Goal: Task Accomplishment & Management: Manage account settings

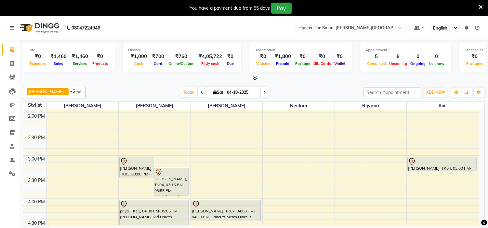
scroll to position [257, 0]
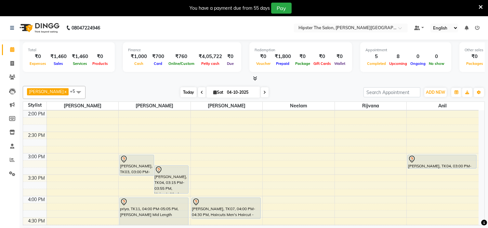
click at [180, 95] on span "Today" at bounding box center [188, 92] width 16 height 10
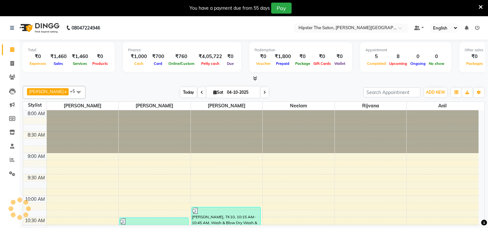
scroll to position [216, 0]
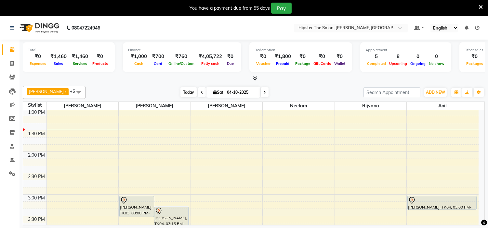
click at [180, 91] on span "Today" at bounding box center [188, 92] width 16 height 10
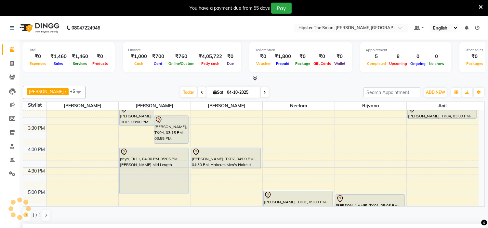
scroll to position [144, 0]
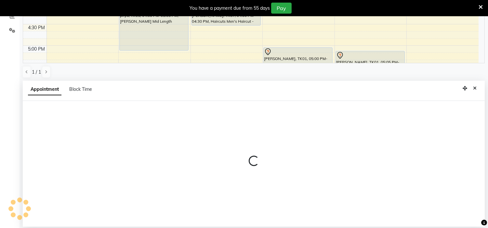
select select "85979"
select select "tentative"
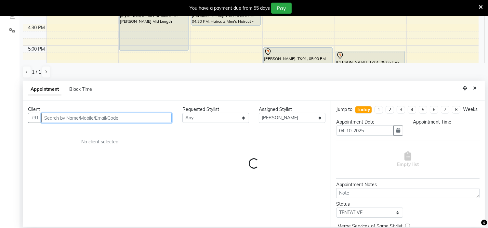
select select "1050"
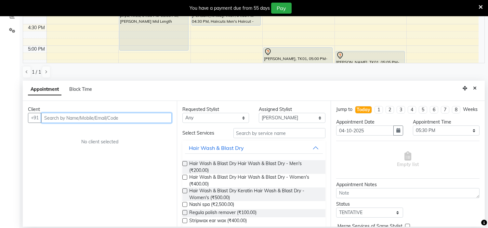
click at [117, 114] on input "text" at bounding box center [106, 118] width 130 height 10
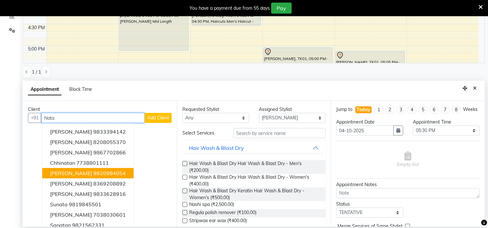
click at [97, 173] on ngb-highlight "9820994054" at bounding box center [109, 173] width 33 height 7
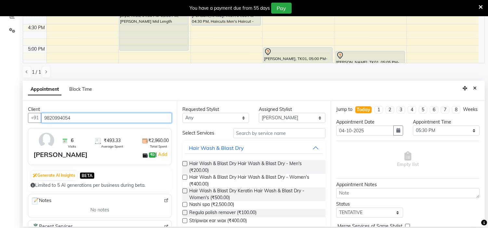
type input "9820994054"
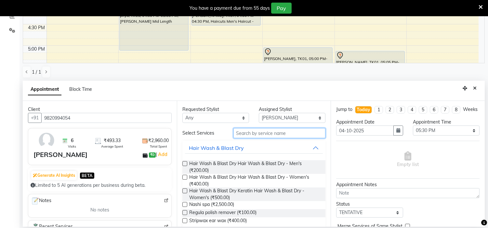
click at [255, 134] on input "text" at bounding box center [279, 133] width 92 height 10
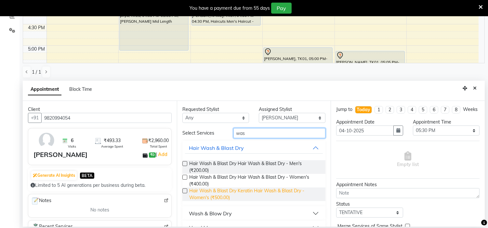
type input "was"
click at [214, 191] on span "Hair Wash & Blast Dry Keratin Hair Wash & Blast Dry - Women's (₹500.00)" at bounding box center [254, 195] width 131 height 14
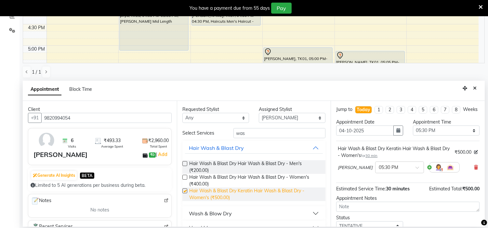
checkbox input "false"
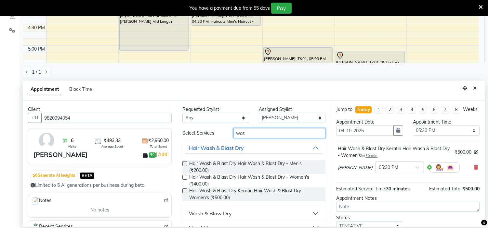
click at [245, 136] on input "was" at bounding box center [279, 133] width 92 height 10
type input "w"
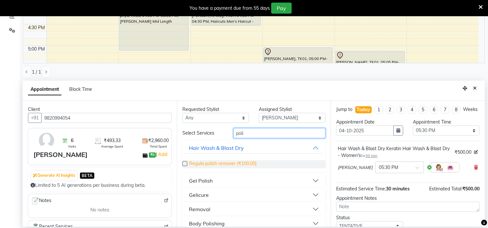
type input "poli"
click at [215, 163] on span "Regula polish remover (₹100.00)" at bounding box center [222, 165] width 67 height 8
checkbox input "false"
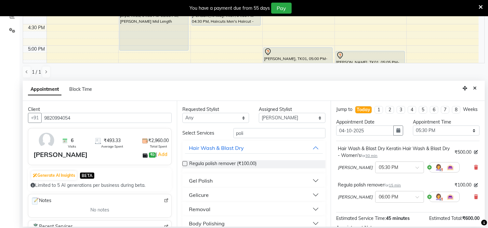
scroll to position [81, 0]
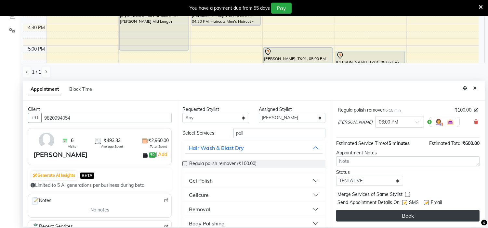
click at [389, 212] on button "Book" at bounding box center [407, 216] width 143 height 12
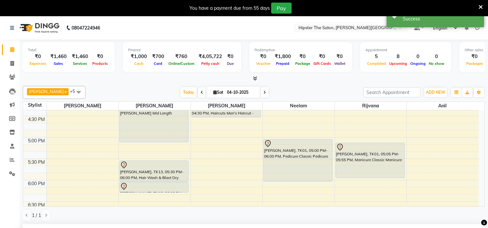
scroll to position [359, 0]
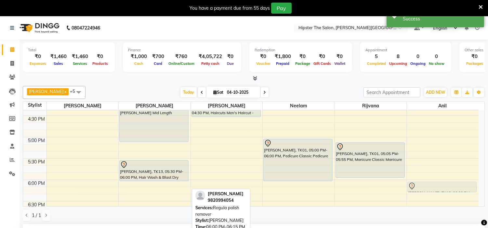
drag, startPoint x: 137, startPoint y: 189, endPoint x: 434, endPoint y: 188, distance: 296.7
click at [434, 188] on tr "[PERSON_NAME], TK03, 03:00 PM-03:30 PM, Haircuts Men's Haircut - Senior Stylist…" at bounding box center [250, 29] width 455 height 557
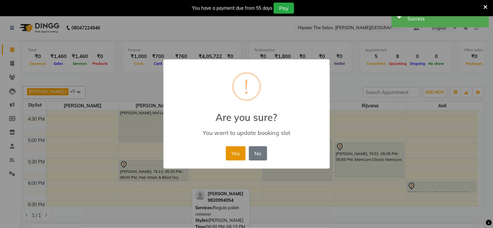
click at [239, 155] on button "Yes" at bounding box center [236, 154] width 20 height 14
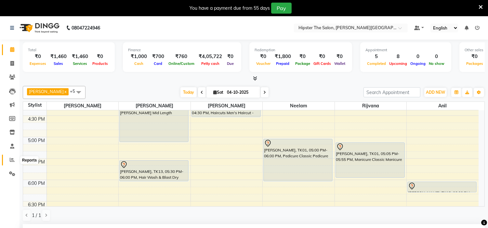
click at [11, 162] on icon at bounding box center [12, 160] width 5 height 5
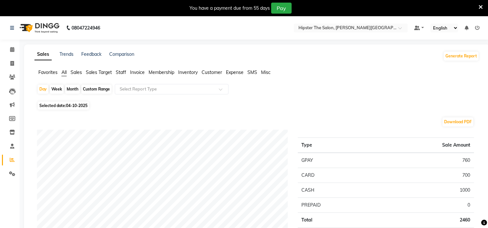
click at [138, 71] on span "Invoice" at bounding box center [137, 73] width 15 height 6
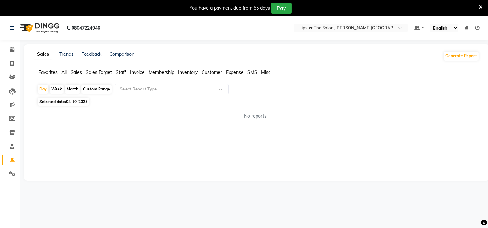
click at [91, 86] on div "Custom Range" at bounding box center [96, 89] width 30 height 9
select select "10"
select select "2025"
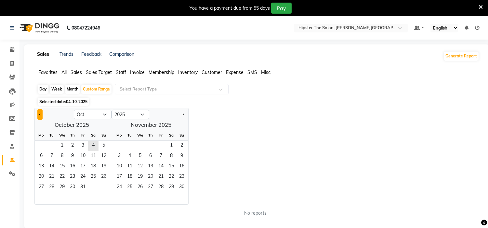
click at [41, 113] on button "Previous month" at bounding box center [39, 115] width 5 height 10
select select "9"
click at [44, 143] on span "1" at bounding box center [41, 146] width 10 height 10
click at [50, 186] on span "30" at bounding box center [51, 188] width 10 height 10
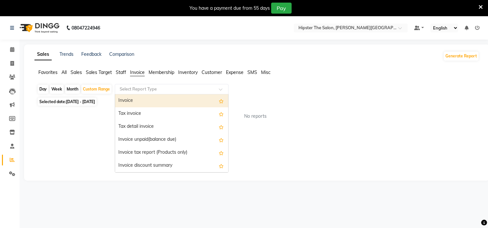
click at [134, 91] on input "text" at bounding box center [165, 89] width 94 height 7
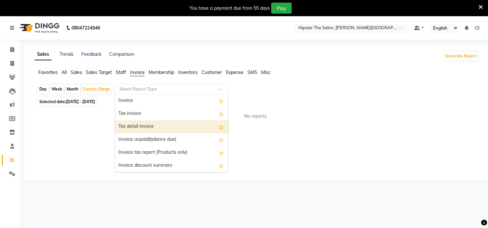
click at [142, 131] on div "Tax detail invoice" at bounding box center [171, 127] width 113 height 13
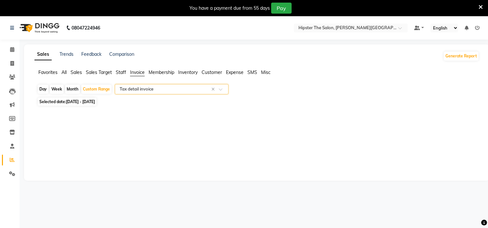
select select "full_report"
select select "csv"
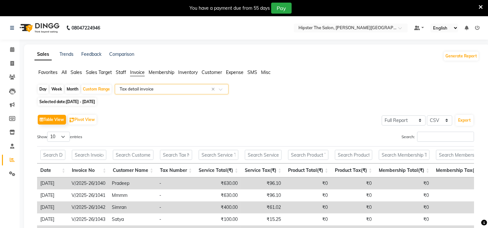
click at [220, 88] on div at bounding box center [171, 89] width 113 height 7
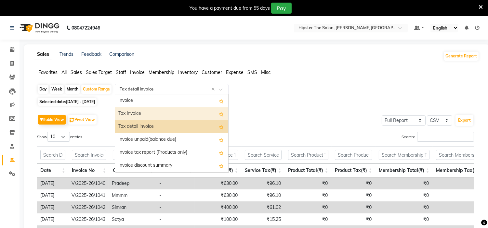
click at [145, 118] on div "Tax invoice" at bounding box center [171, 114] width 113 height 13
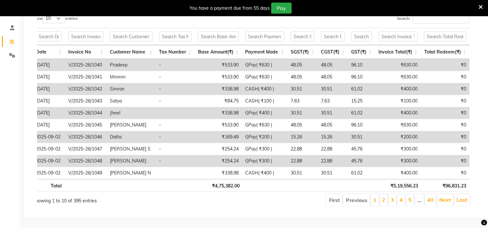
scroll to position [24, 0]
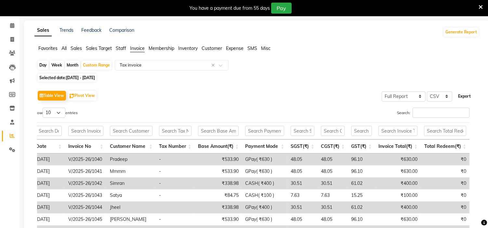
click at [462, 95] on button "Export" at bounding box center [464, 96] width 18 height 11
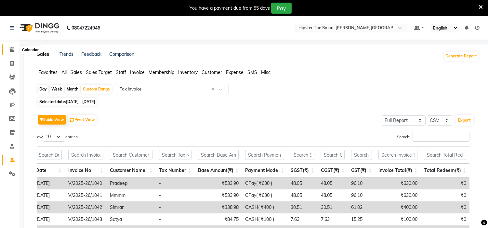
click at [9, 49] on span at bounding box center [12, 49] width 11 height 7
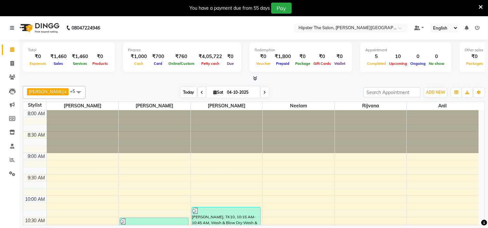
click at [180, 91] on span "Today" at bounding box center [188, 92] width 16 height 10
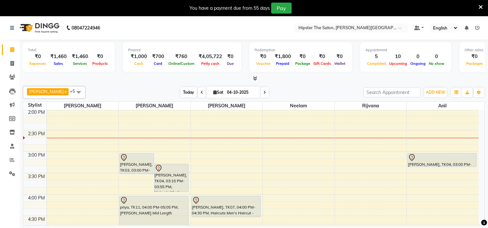
click at [180, 94] on span "Today" at bounding box center [188, 92] width 16 height 10
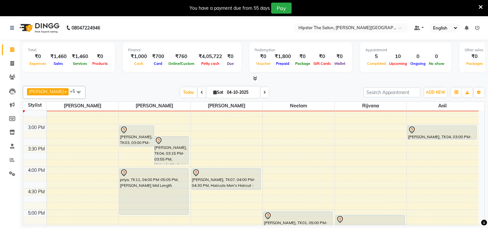
scroll to position [269, 0]
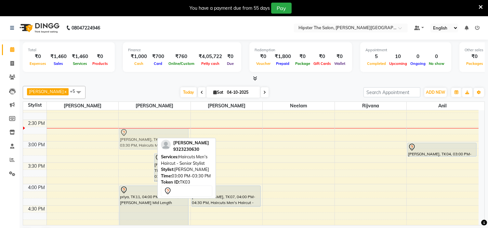
drag, startPoint x: 131, startPoint y: 152, endPoint x: 140, endPoint y: 137, distance: 17.9
click at [140, 137] on div "[PERSON_NAME], TK03, 03:00 PM-03:30 PM, Haircuts Men's Haircut - Senior Stylist…" at bounding box center [155, 119] width 72 height 557
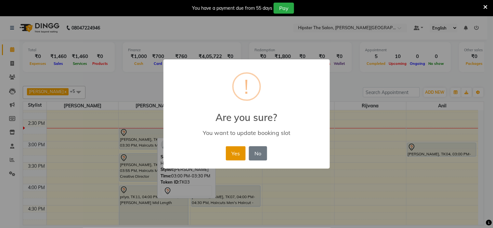
click at [231, 157] on button "Yes" at bounding box center [236, 154] width 20 height 14
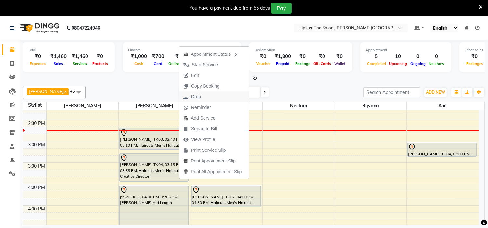
click at [201, 99] on span "Drop" at bounding box center [191, 97] width 25 height 11
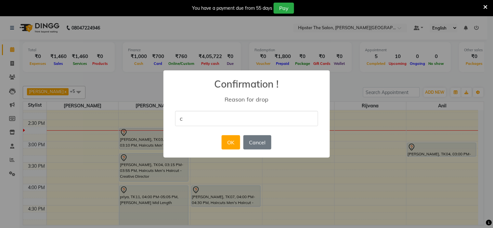
type input "cancel"
click at [226, 142] on button "OK" at bounding box center [231, 143] width 19 height 14
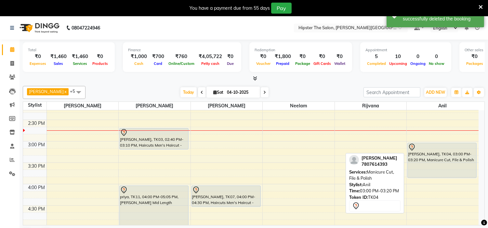
drag, startPoint x: 424, startPoint y: 155, endPoint x: 422, endPoint y: 171, distance: 16.1
click at [422, 171] on div "[PERSON_NAME], TK04, 03:00 PM-03:20 PM, Manicure Cut, File & Polish [PERSON_NAM…" at bounding box center [443, 119] width 72 height 557
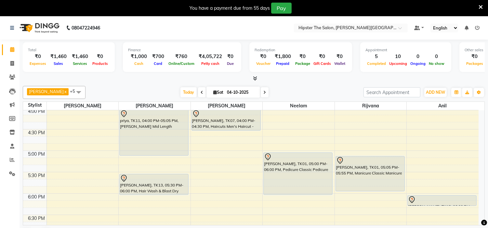
scroll to position [346, 0]
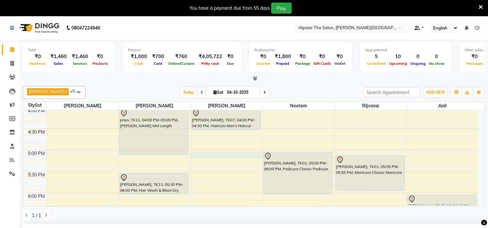
select select "85980"
select select "tentative"
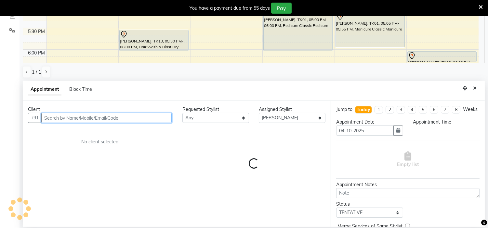
select select "1020"
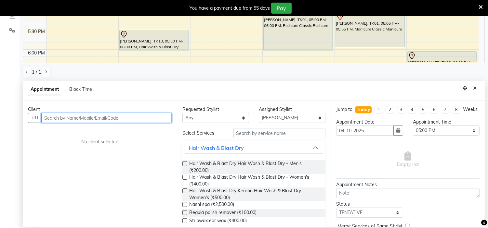
click at [85, 122] on input "text" at bounding box center [106, 118] width 130 height 10
click at [87, 115] on input "[PERSON_NAME]" at bounding box center [92, 118] width 103 height 10
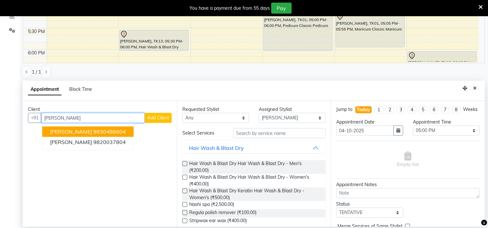
click at [95, 131] on ngb-highlight "9930486604" at bounding box center [109, 132] width 33 height 7
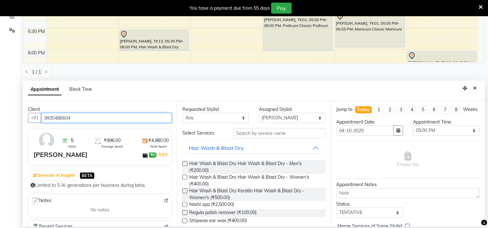
type input "9930486604"
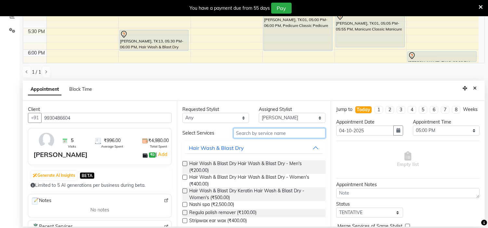
click at [264, 136] on input "text" at bounding box center [279, 133] width 92 height 10
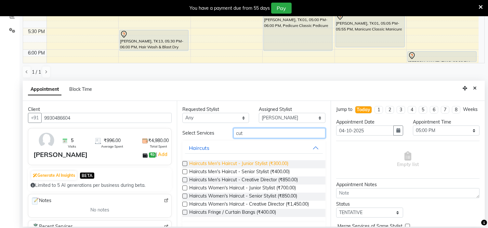
type input "cut"
click at [252, 164] on span "Haircuts Men's Haircut - Junior Stylist (₹300.00)" at bounding box center [238, 165] width 99 height 8
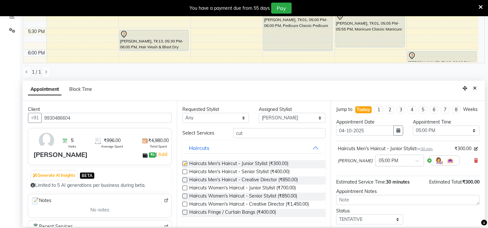
checkbox input "false"
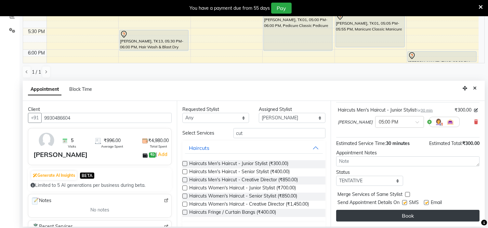
click at [395, 215] on button "Book" at bounding box center [407, 216] width 143 height 12
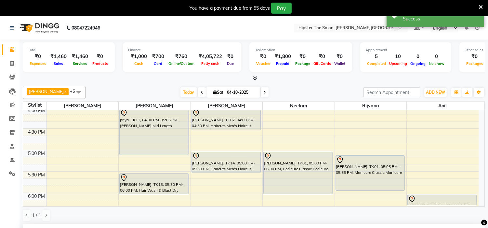
scroll to position [401, 0]
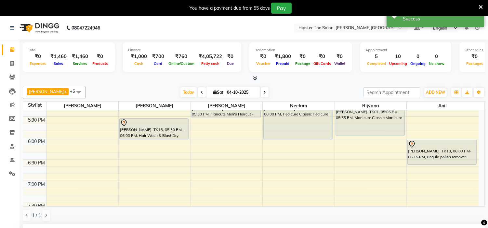
drag, startPoint x: 436, startPoint y: 150, endPoint x: 437, endPoint y: 163, distance: 12.7
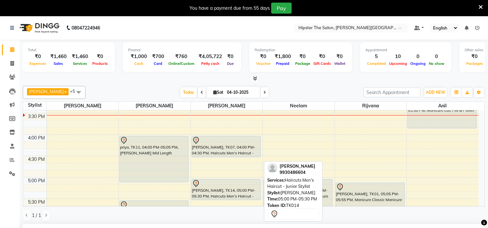
scroll to position [318, 0]
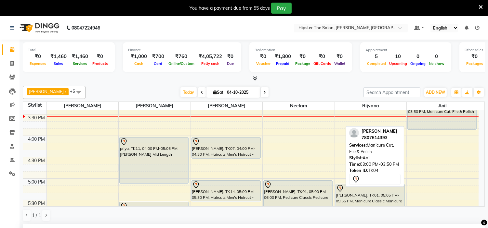
click at [428, 121] on div "[PERSON_NAME], TK04, 03:00 PM-03:50 PM, Manicure Cut, File & Polish" at bounding box center [442, 112] width 69 height 35
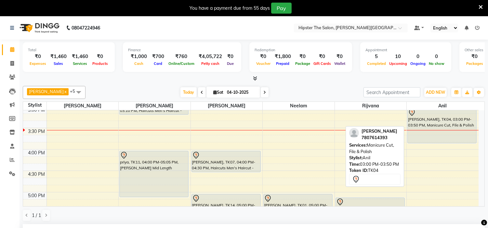
scroll to position [303, 0]
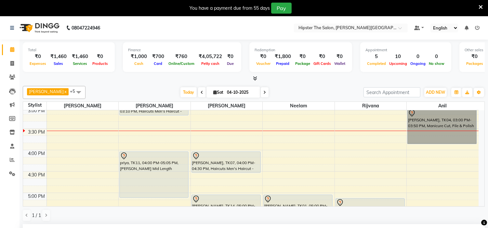
drag, startPoint x: 486, startPoint y: 127, endPoint x: 433, endPoint y: 139, distance: 54.9
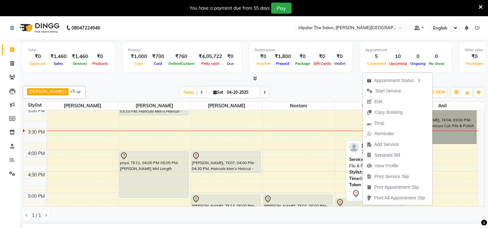
click at [440, 135] on link "[PERSON_NAME], TK04, 03:00 PM-03:50 PM, Manicure Cut, File & Polish" at bounding box center [441, 126] width 69 height 35
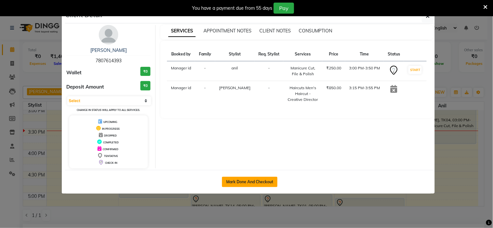
drag, startPoint x: 440, startPoint y: 135, endPoint x: 243, endPoint y: 185, distance: 203.3
click at [243, 185] on button "Mark Done And Checkout" at bounding box center [250, 182] width 56 height 10
select select "service"
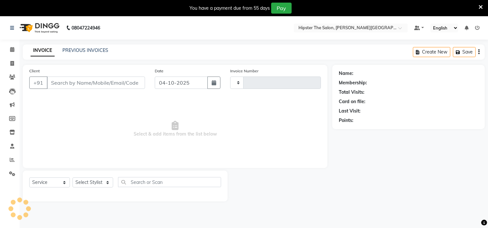
type input "1493"
select select "8592"
type input "7807614393"
select select "85986"
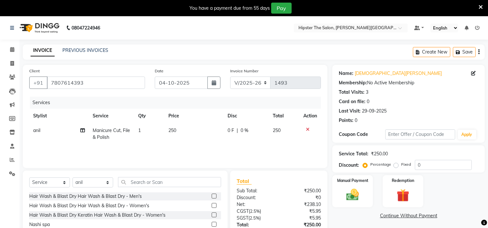
click at [306, 130] on icon at bounding box center [308, 129] width 4 height 5
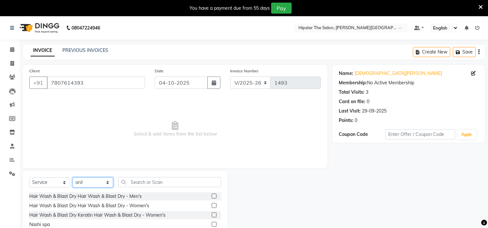
click at [106, 182] on select "Select Stylist [PERSON_NAME] [PERSON_NAME] [PERSON_NAME] Manager id [PERSON_NAM…" at bounding box center [92, 183] width 41 height 10
click at [72, 178] on select "Select Stylist [PERSON_NAME] [PERSON_NAME] [PERSON_NAME] Manager id [PERSON_NAM…" at bounding box center [92, 183] width 41 height 10
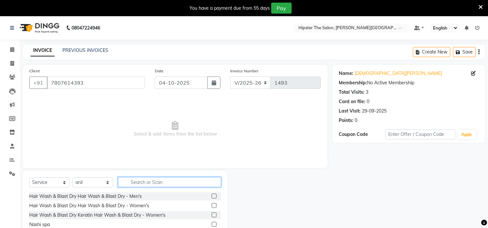
click at [149, 183] on input "text" at bounding box center [169, 182] width 103 height 10
type input "o"
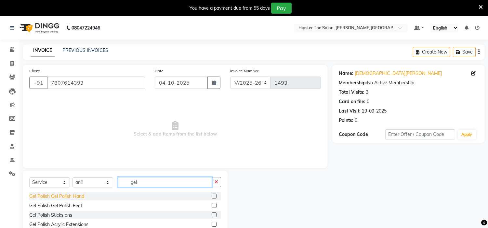
type input "gel"
click at [67, 196] on div "Gel Polish Gel Polish Hand" at bounding box center [56, 196] width 55 height 7
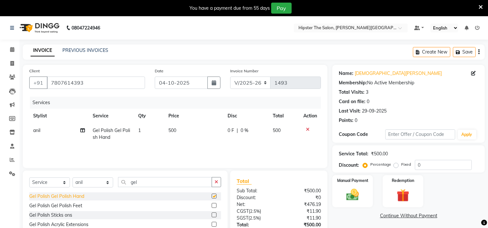
checkbox input "false"
click at [346, 199] on img at bounding box center [352, 195] width 21 height 15
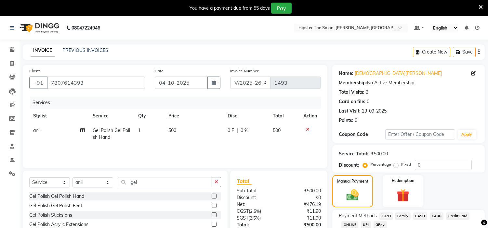
scroll to position [48, 0]
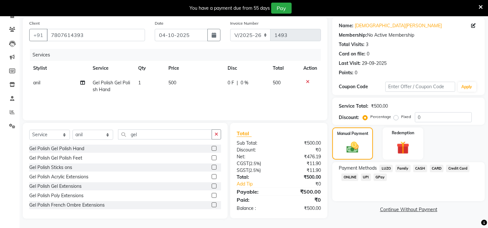
click at [422, 167] on span "CASH" at bounding box center [420, 168] width 14 height 7
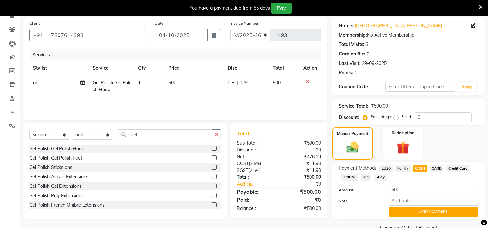
click at [424, 217] on div "Payment Methods LUZO Family CASH CARD Credit Card ONLINE UPI GPay Amount: 500 N…" at bounding box center [408, 191] width 152 height 57
click at [424, 210] on button "Add Payment" at bounding box center [433, 212] width 90 height 10
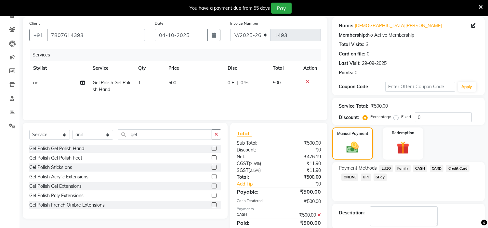
scroll to position [80, 0]
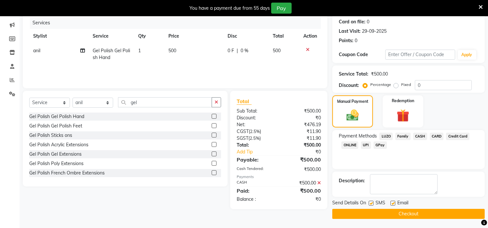
click at [420, 212] on button "Checkout" at bounding box center [408, 214] width 152 height 10
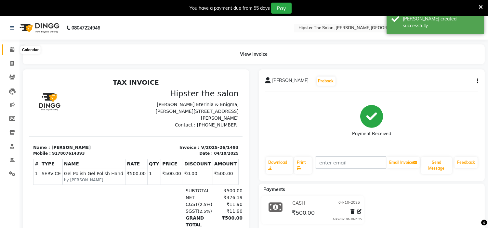
click at [11, 48] on icon at bounding box center [12, 49] width 4 height 5
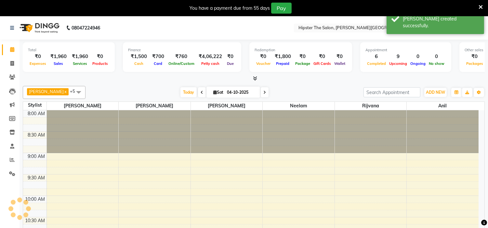
scroll to position [302, 0]
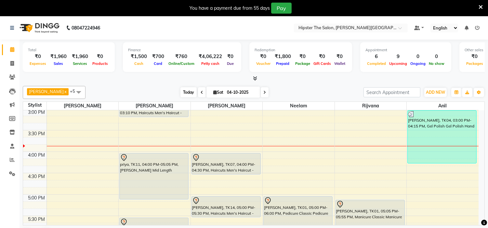
click at [180, 93] on span "Today" at bounding box center [188, 92] width 16 height 10
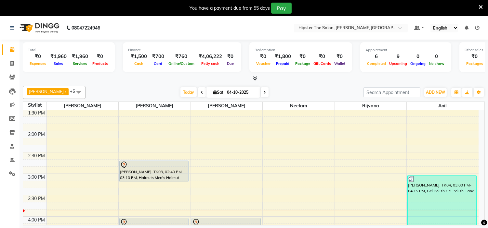
scroll to position [236, 0]
click at [10, 162] on icon at bounding box center [12, 160] width 5 height 5
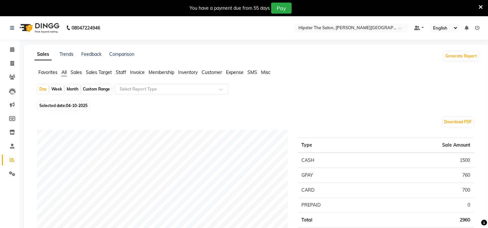
click at [73, 107] on span "04-10-2025" at bounding box center [76, 105] width 21 height 5
select select "10"
select select "2025"
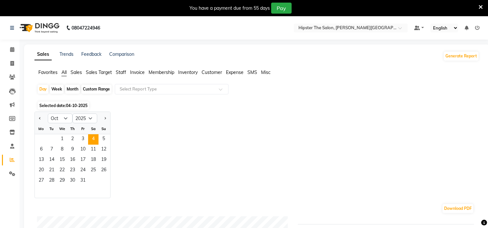
click at [102, 90] on div "Custom Range" at bounding box center [96, 89] width 30 height 9
select select "10"
select select "2025"
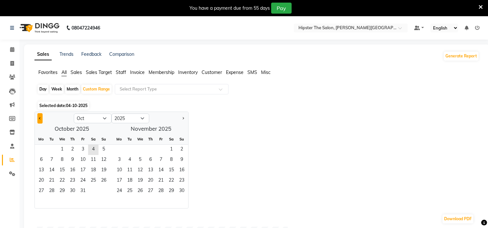
click at [38, 116] on button "Previous month" at bounding box center [39, 118] width 5 height 10
select select "9"
click at [41, 149] on span "1" at bounding box center [41, 150] width 10 height 10
click at [54, 189] on span "30" at bounding box center [51, 192] width 10 height 10
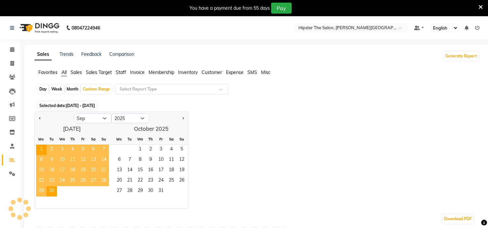
click at [132, 72] on span "Invoice" at bounding box center [137, 73] width 15 height 6
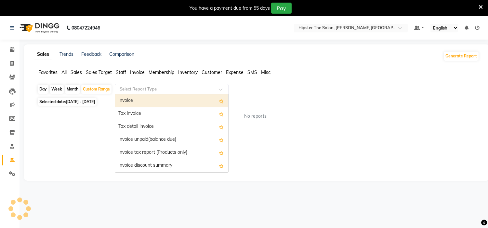
click at [165, 91] on input "text" at bounding box center [165, 89] width 94 height 7
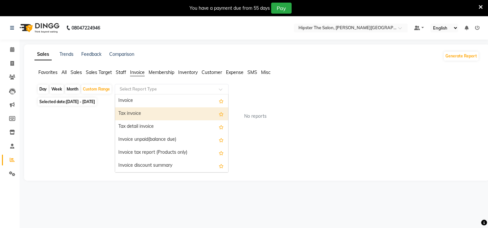
click at [144, 118] on div "Tax invoice" at bounding box center [171, 114] width 113 height 13
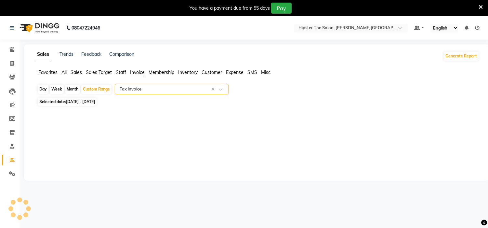
select select "full_report"
select select "csv"
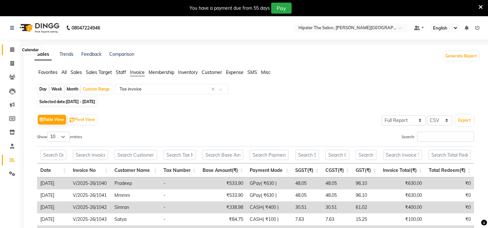
click at [13, 50] on icon at bounding box center [12, 49] width 4 height 5
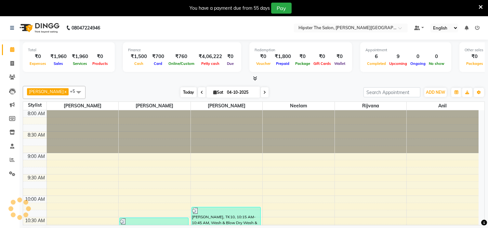
click at [180, 95] on span "Today" at bounding box center [188, 92] width 16 height 10
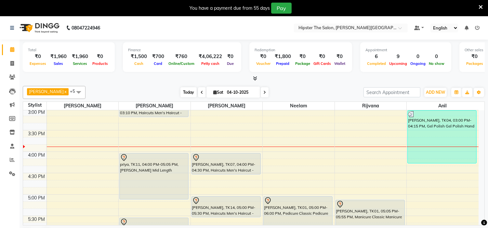
click at [180, 89] on span "Today" at bounding box center [188, 92] width 16 height 10
click at [9, 159] on span at bounding box center [12, 160] width 11 height 7
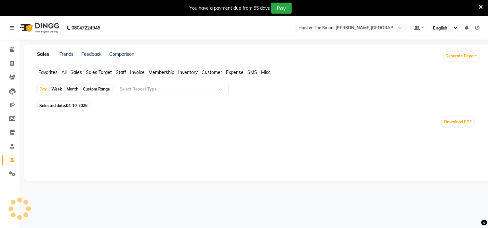
click at [97, 86] on div "Custom Range" at bounding box center [96, 89] width 30 height 9
select select "10"
select select "2025"
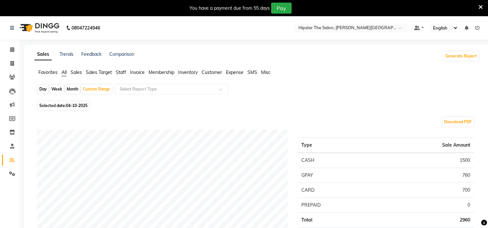
click at [77, 108] on span "04-10-2025" at bounding box center [76, 105] width 21 height 5
select select "10"
select select "2025"
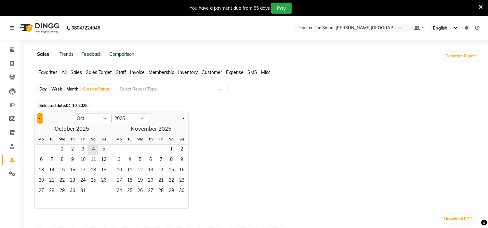
click at [40, 116] on button "Previous month" at bounding box center [39, 118] width 5 height 10
select select "9"
click at [49, 191] on span "30" at bounding box center [51, 192] width 10 height 10
click at [119, 71] on span "Staff" at bounding box center [121, 73] width 10 height 6
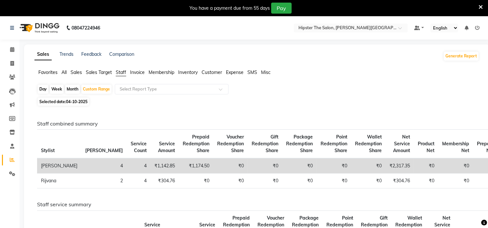
click at [74, 102] on span "04-10-2025" at bounding box center [76, 101] width 21 height 5
select select "9"
select select "2025"
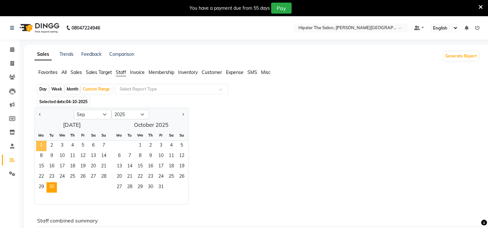
click at [43, 147] on span "1" at bounding box center [41, 146] width 10 height 10
click at [52, 187] on span "30" at bounding box center [51, 188] width 10 height 10
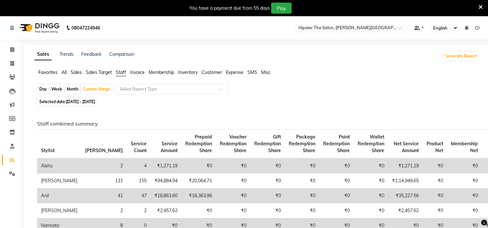
click at [63, 72] on span "All" at bounding box center [63, 73] width 5 height 6
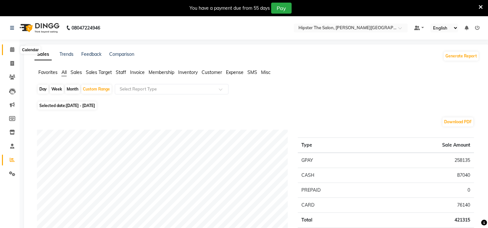
click at [12, 49] on icon at bounding box center [12, 49] width 4 height 5
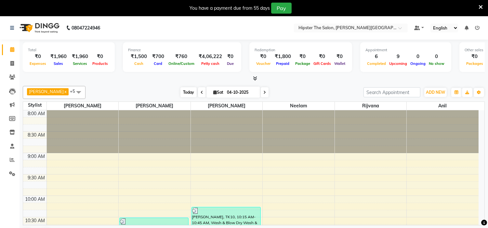
click at [180, 91] on span "Today" at bounding box center [188, 92] width 16 height 10
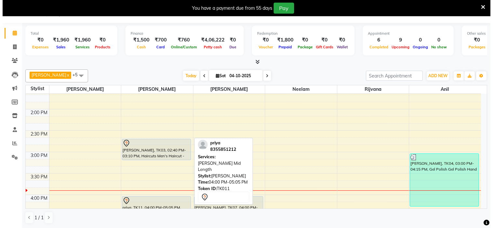
scroll to position [240, 0]
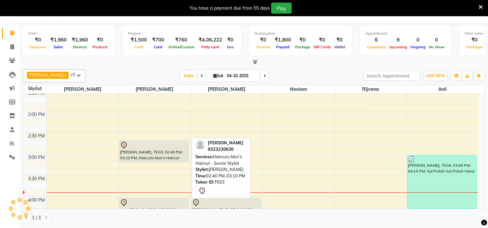
click at [147, 155] on div "[PERSON_NAME], TK03, 02:40 PM-03:10 PM, Haircuts Men's Haircut - Senior Stylist" at bounding box center [154, 151] width 69 height 21
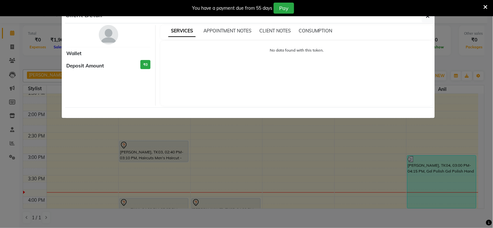
select select "7"
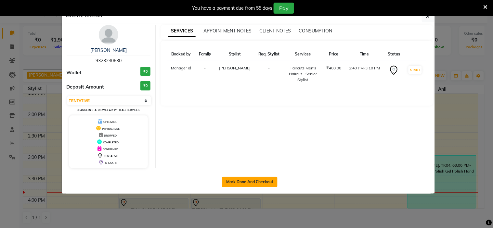
click at [236, 178] on button "Mark Done And Checkout" at bounding box center [250, 182] width 56 height 10
select select "service"
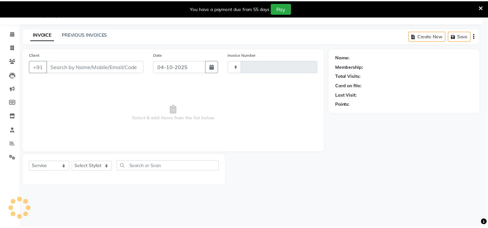
scroll to position [16, 0]
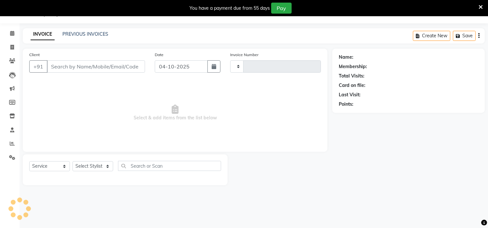
type input "1494"
select select "8592"
click at [82, 164] on select "Select Stylist" at bounding box center [92, 167] width 41 height 10
type input "9323230630"
select select "85979"
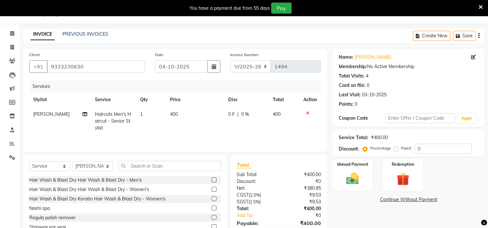
click at [305, 113] on div at bounding box center [310, 113] width 14 height 5
click at [307, 112] on icon at bounding box center [308, 113] width 4 height 5
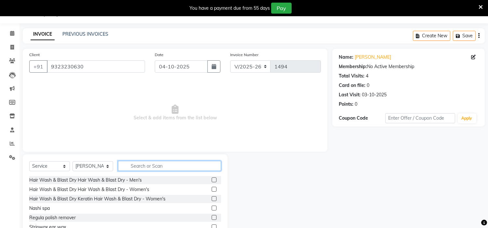
click at [152, 166] on input "text" at bounding box center [169, 166] width 103 height 10
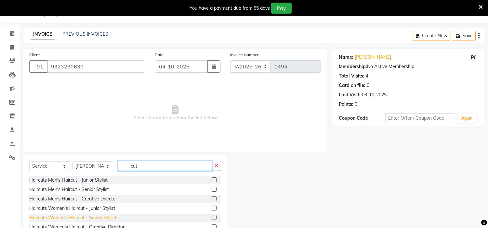
type input "cut"
click at [103, 218] on div "Haircuts Women's Haircut - Senior Stylist" at bounding box center [72, 218] width 87 height 7
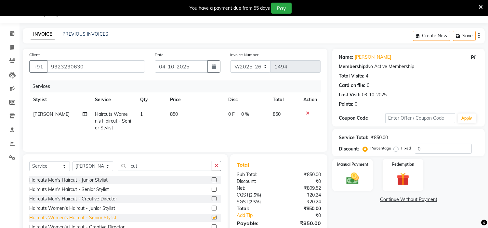
checkbox input "false"
click at [179, 115] on td "850" at bounding box center [195, 121] width 58 height 28
select select "85979"
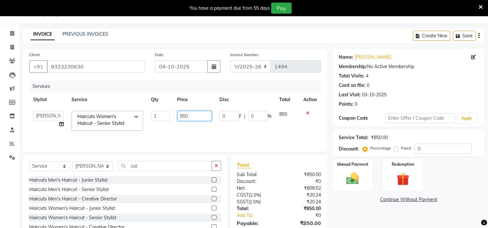
click at [186, 114] on input "850" at bounding box center [194, 116] width 34 height 10
click at [191, 114] on input "850" at bounding box center [194, 116] width 34 height 10
click at [146, 166] on input "cut" at bounding box center [165, 166] width 94 height 10
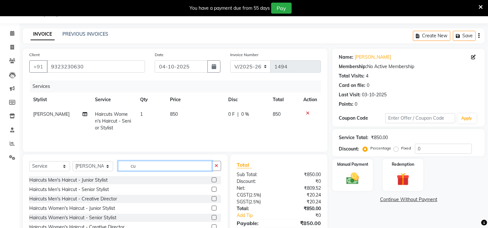
type input "c"
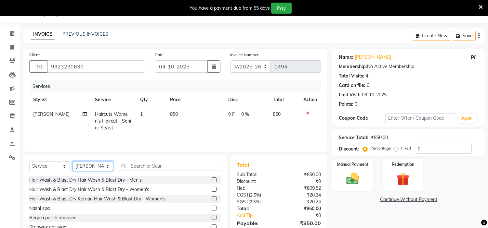
click at [108, 165] on select "Select Stylist [PERSON_NAME] [PERSON_NAME] [PERSON_NAME] Manager id [PERSON_NAM…" at bounding box center [92, 167] width 41 height 10
select select "85981"
click at [72, 162] on select "Select Stylist [PERSON_NAME] [PERSON_NAME] [PERSON_NAME] Manager id [PERSON_NAM…" at bounding box center [92, 167] width 41 height 10
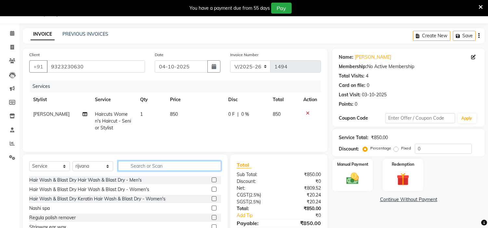
click at [150, 167] on input "text" at bounding box center [169, 166] width 103 height 10
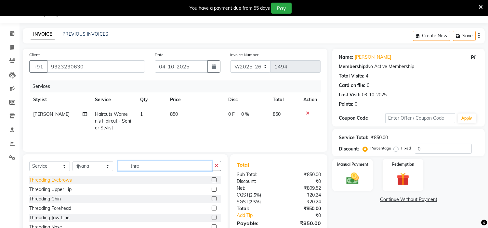
type input "thre"
click at [37, 182] on div "Threading Eyebrows" at bounding box center [50, 180] width 43 height 7
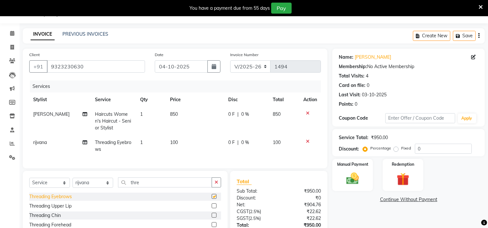
checkbox input "false"
click at [349, 179] on img at bounding box center [352, 179] width 21 height 15
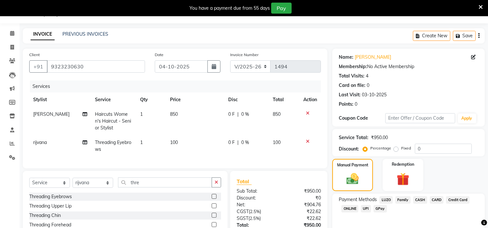
click at [378, 210] on span "GPay" at bounding box center [379, 208] width 13 height 7
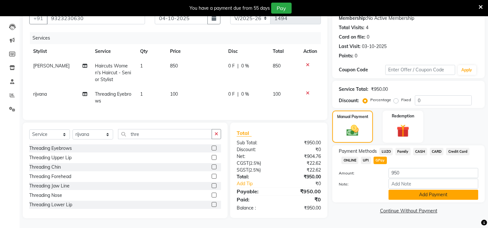
click at [417, 192] on button "Add Payment" at bounding box center [433, 195] width 90 height 10
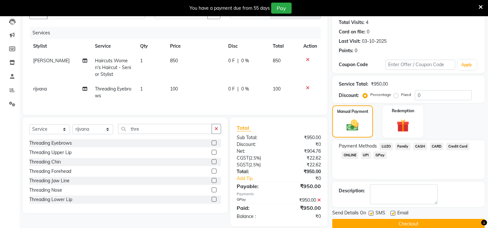
scroll to position [83, 0]
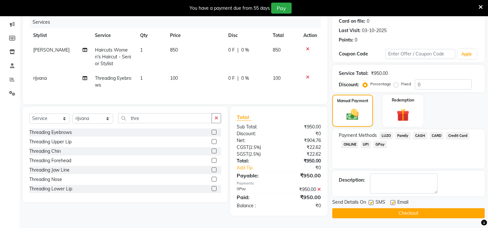
click at [405, 210] on button "Checkout" at bounding box center [408, 214] width 152 height 10
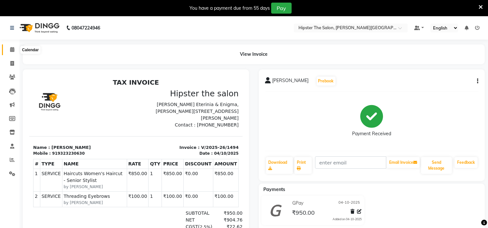
click at [11, 49] on icon at bounding box center [12, 49] width 4 height 5
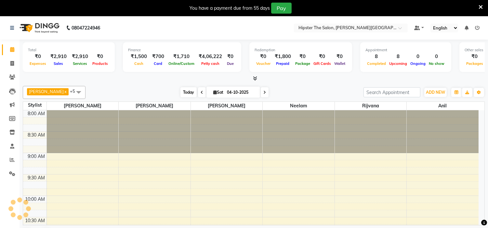
click at [182, 93] on span "Today" at bounding box center [188, 92] width 16 height 10
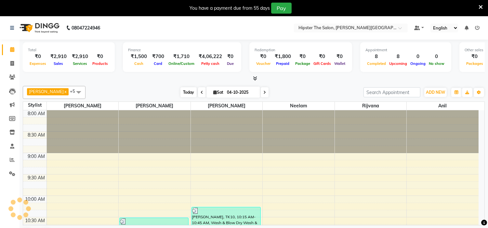
scroll to position [302, 0]
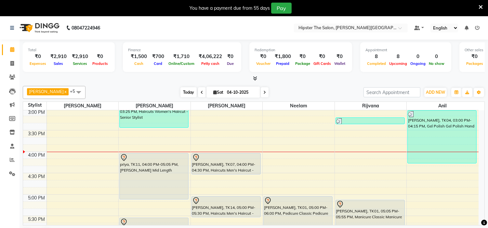
click at [182, 93] on span "Today" at bounding box center [188, 92] width 16 height 10
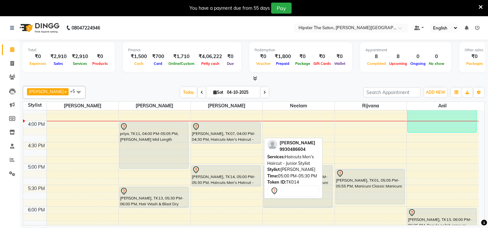
scroll to position [333, 0]
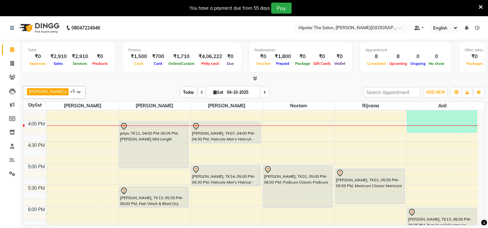
click at [180, 93] on span "Today" at bounding box center [188, 92] width 16 height 10
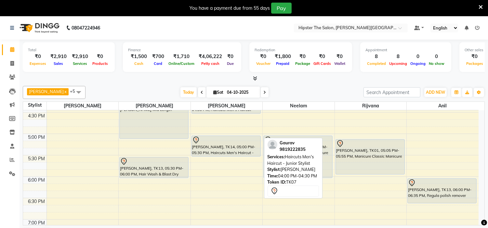
scroll to position [364, 0]
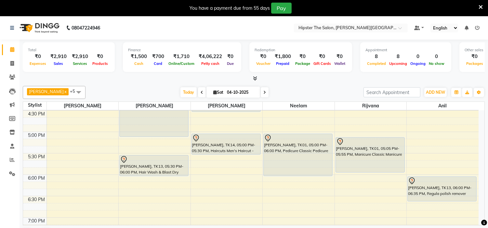
click at [261, 94] on span at bounding box center [265, 92] width 8 height 10
type input "05-10-2025"
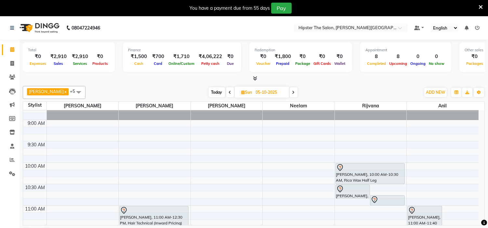
scroll to position [33, 0]
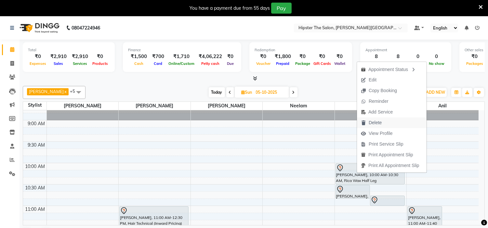
click at [370, 124] on span "Delete" at bounding box center [375, 123] width 13 height 7
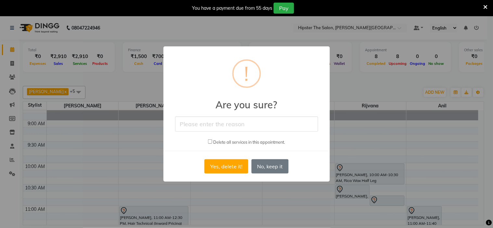
click at [274, 124] on input "text" at bounding box center [246, 124] width 143 height 15
type input "c"
click at [223, 167] on button "Yes, delete it!" at bounding box center [226, 167] width 44 height 14
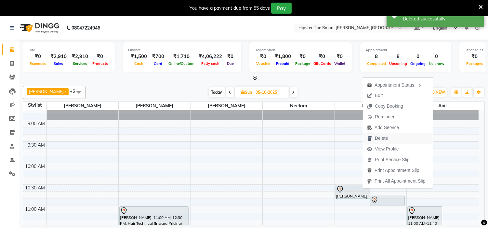
click at [378, 141] on span "Delete" at bounding box center [381, 138] width 13 height 7
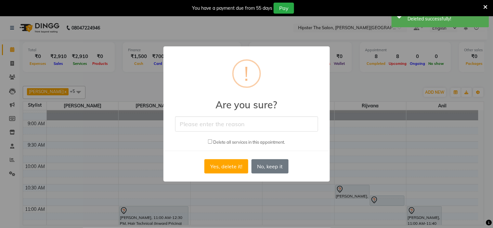
click at [239, 124] on input "text" at bounding box center [246, 124] width 143 height 15
type input "cancel"
click at [226, 163] on button "Yes, delete it!" at bounding box center [226, 167] width 44 height 14
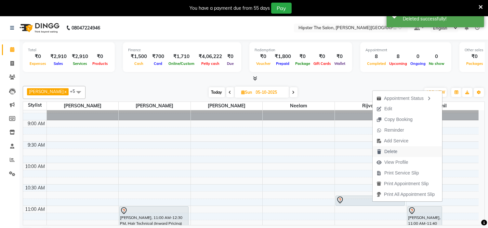
click at [388, 151] on span "Delete" at bounding box center [390, 152] width 13 height 7
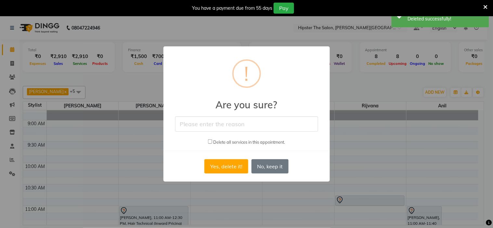
click at [289, 117] on input "text" at bounding box center [246, 124] width 143 height 15
click at [283, 123] on input "text" at bounding box center [246, 124] width 143 height 15
type input "cancel"
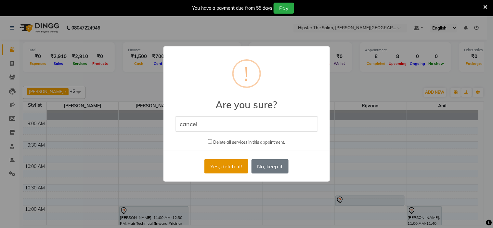
click at [235, 168] on button "Yes, delete it!" at bounding box center [226, 167] width 44 height 14
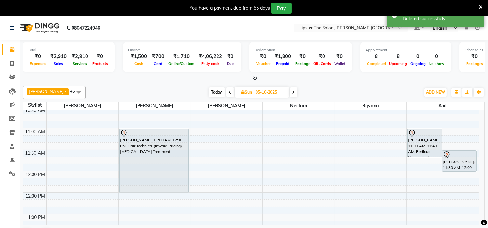
scroll to position [112, 0]
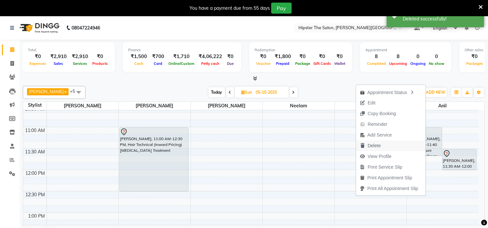
click at [370, 146] on span "Delete" at bounding box center [374, 146] width 13 height 7
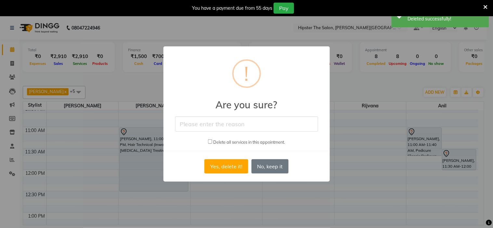
click at [255, 122] on input "text" at bounding box center [246, 124] width 143 height 15
type input "cancel"
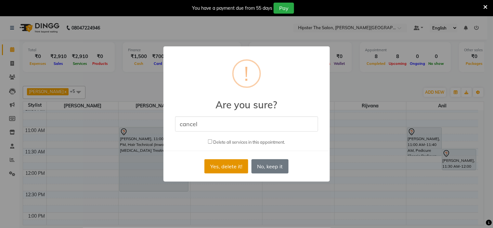
click at [231, 167] on button "Yes, delete it!" at bounding box center [226, 167] width 44 height 14
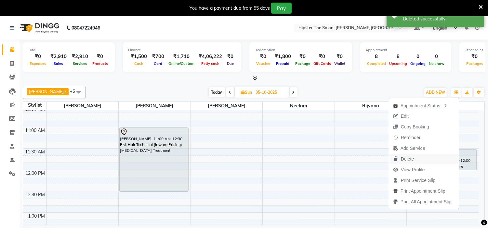
click at [406, 156] on span "Delete" at bounding box center [407, 159] width 13 height 7
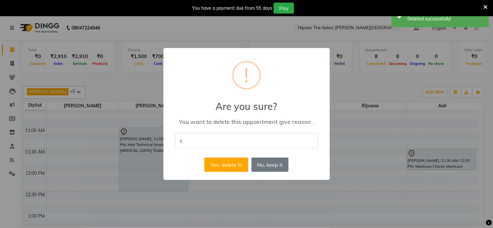
type input "cancle"
click at [225, 164] on button "Yes, delete it!" at bounding box center [226, 165] width 44 height 14
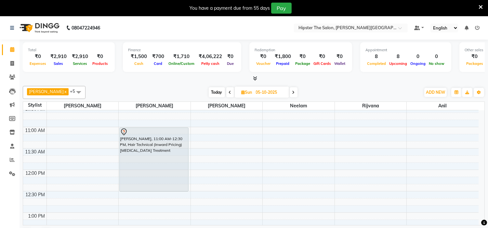
click at [209, 92] on span "Today" at bounding box center [217, 92] width 16 height 10
type input "04-10-2025"
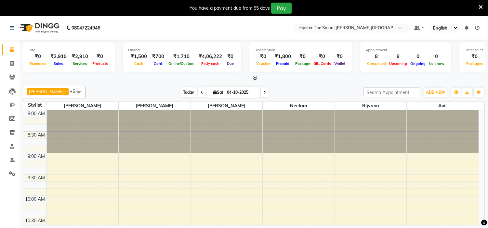
scroll to position [345, 0]
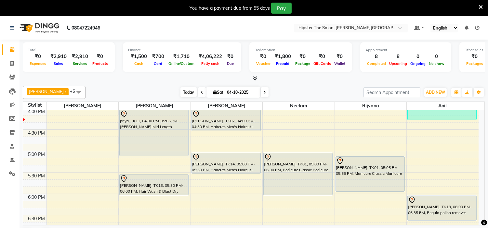
click at [180, 87] on span "Today" at bounding box center [188, 92] width 16 height 10
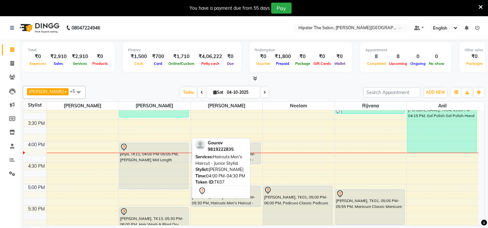
scroll to position [311, 0]
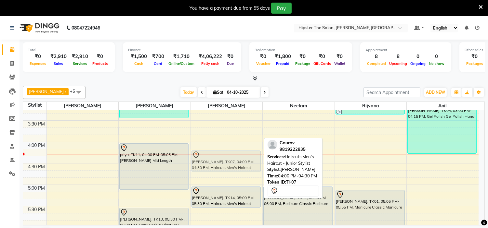
drag, startPoint x: 218, startPoint y: 155, endPoint x: 219, endPoint y: 163, distance: 8.8
click at [219, 163] on div "[PERSON_NAME], TK10, 10:15 AM-10:45 AM, Wash & Blow Dry Wash & Blow Dry Shoulde…" at bounding box center [227, 77] width 72 height 557
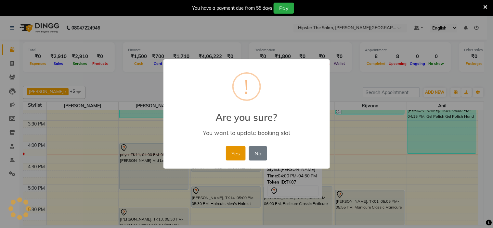
click at [232, 153] on button "Yes" at bounding box center [236, 154] width 20 height 14
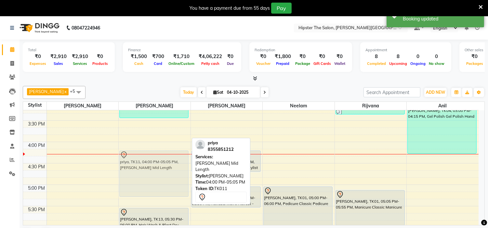
drag, startPoint x: 164, startPoint y: 151, endPoint x: 161, endPoint y: 162, distance: 10.8
click at [161, 162] on div "anshka, TK02, 10:30 AM-11:45 AM, Wash & Blow Dry Wash & Blow Dry Mid Length,[PE…" at bounding box center [155, 77] width 72 height 557
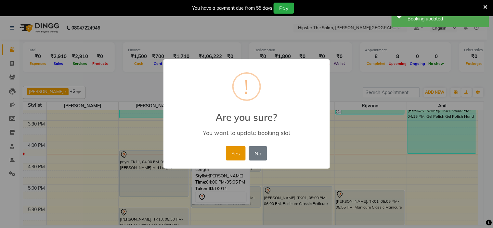
click at [232, 150] on button "Yes" at bounding box center [236, 154] width 20 height 14
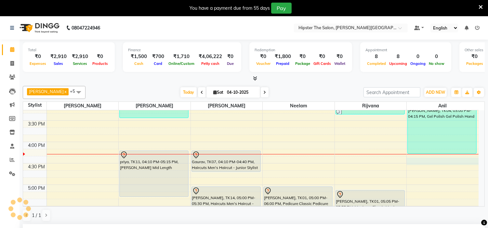
select select "85986"
select select "tentative"
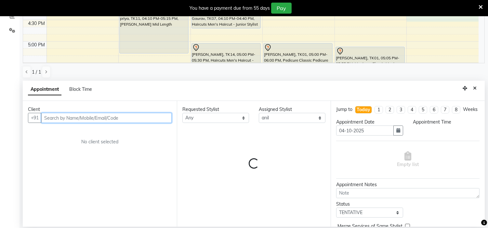
select select "975"
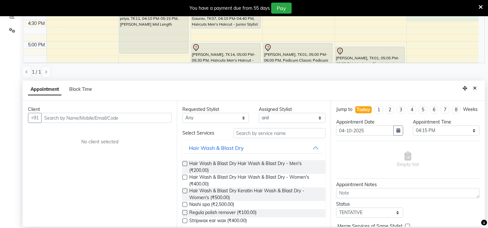
click at [147, 123] on div "+91" at bounding box center [100, 118] width 144 height 10
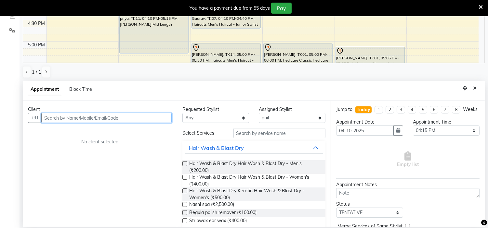
click at [110, 120] on input "text" at bounding box center [106, 118] width 130 height 10
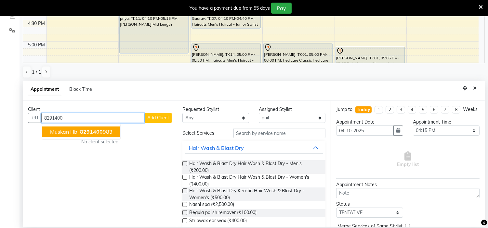
click at [87, 129] on span "8291400" at bounding box center [91, 132] width 23 height 7
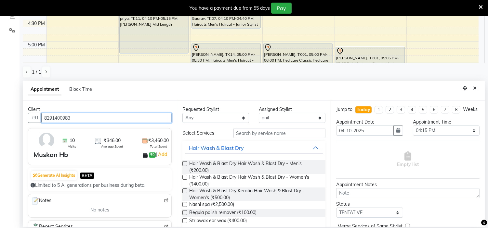
type input "8291400983"
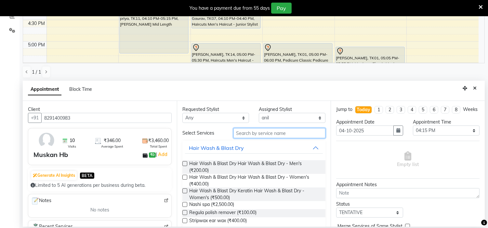
click at [244, 136] on input "text" at bounding box center [279, 133] width 92 height 10
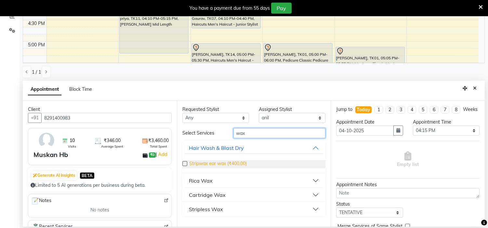
type input "wax"
click at [214, 164] on span "Stripwax ear wax (₹400.00)" at bounding box center [218, 165] width 58 height 8
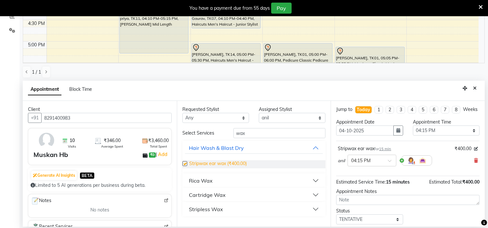
checkbox input "false"
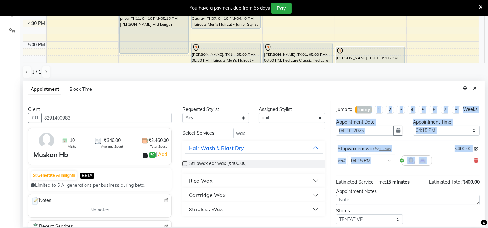
drag, startPoint x: 471, startPoint y: 166, endPoint x: 330, endPoint y: 123, distance: 147.5
click at [331, 123] on div "Jump to [DATE] 1 2 3 4 5 6 7 8 Weeks Appointment Date [DATE] Appointment Time S…" at bounding box center [408, 164] width 154 height 126
click at [474, 163] on icon at bounding box center [476, 161] width 4 height 5
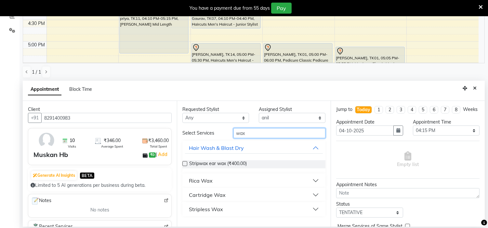
click at [257, 130] on input "wax" at bounding box center [279, 133] width 92 height 10
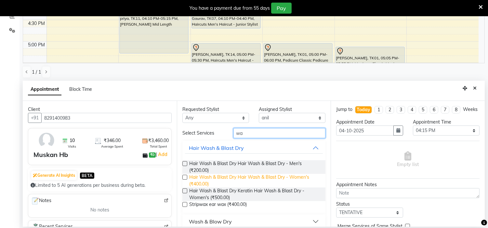
type input "wa"
click at [210, 182] on span "Hair Wash & Blast Dry Hair Wash & Blast Dry - Women's (₹400.00)" at bounding box center [254, 181] width 131 height 14
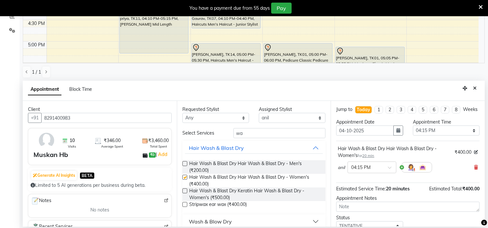
checkbox input "false"
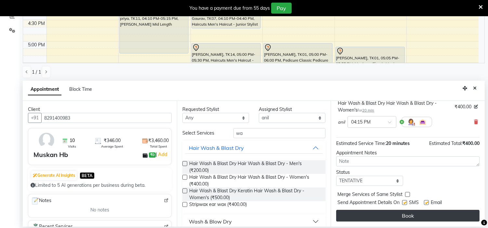
click at [402, 219] on button "Book" at bounding box center [407, 216] width 143 height 12
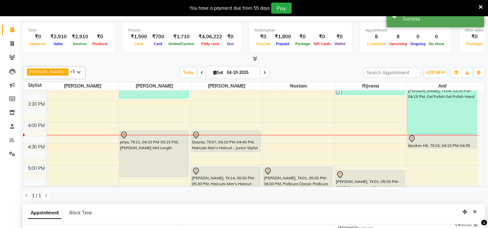
scroll to position [0, 0]
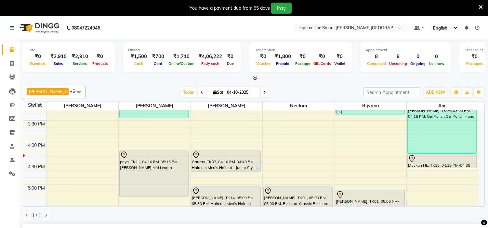
click at [402, 219] on div "1 / 1" at bounding box center [254, 216] width 462 height 12
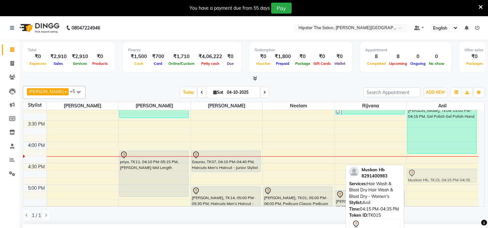
drag, startPoint x: 436, startPoint y: 160, endPoint x: 436, endPoint y: 172, distance: 12.0
click at [436, 172] on div "[PERSON_NAME], TK04, 03:00 PM-04:15 PM, Gel Polish Gel Polish Hand Muskan Hb, T…" at bounding box center [443, 77] width 72 height 557
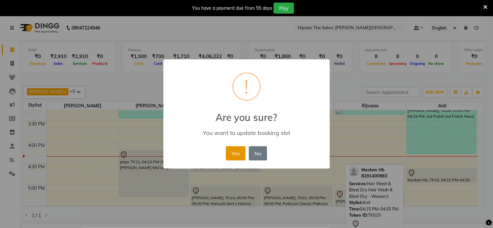
click at [238, 150] on button "Yes" at bounding box center [236, 154] width 20 height 14
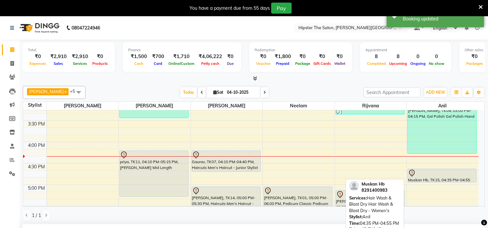
click at [424, 173] on div at bounding box center [442, 174] width 68 height 8
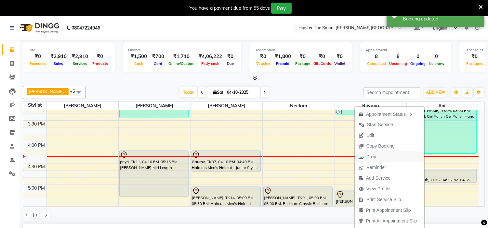
click at [362, 158] on span "Drop" at bounding box center [367, 157] width 25 height 11
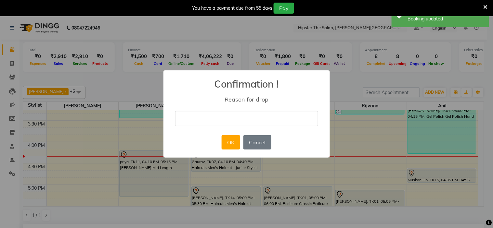
click at [245, 114] on input "text" at bounding box center [246, 118] width 143 height 15
type input "cancel"
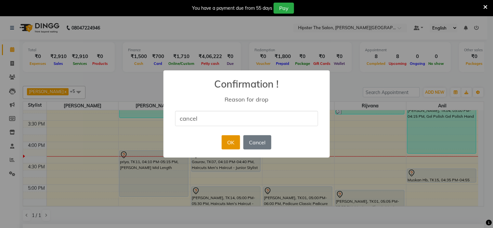
click at [231, 142] on button "OK" at bounding box center [231, 143] width 19 height 14
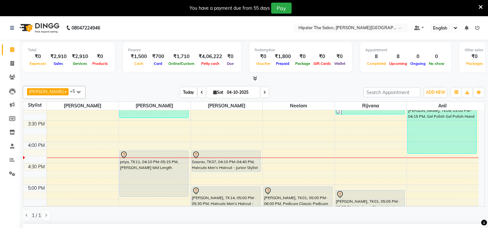
click at [180, 97] on span "Today" at bounding box center [188, 92] width 16 height 10
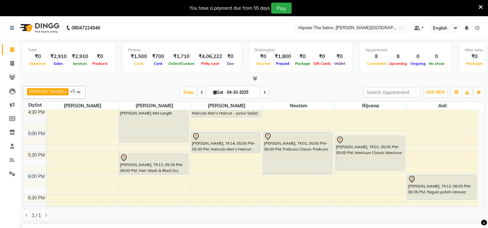
scroll to position [365, 0]
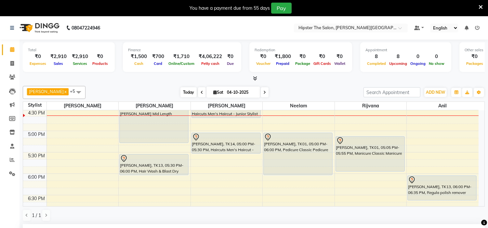
click at [180, 89] on span "Today" at bounding box center [188, 92] width 16 height 10
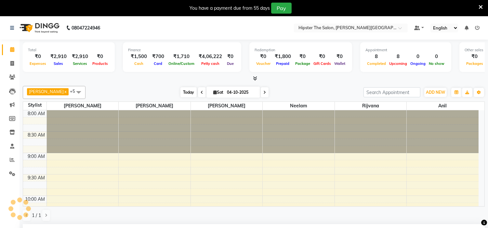
scroll to position [345, 0]
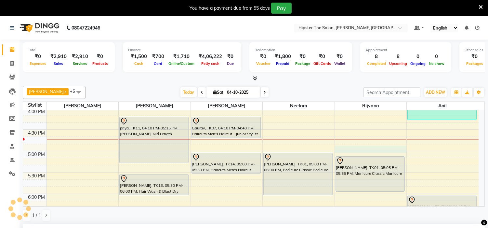
click at [346, 150] on div "8:00 AM 8:30 AM 9:00 AM 9:30 AM 10:00 AM 10:30 AM 11:00 AM 11:30 AM 12:00 PM 12…" at bounding box center [250, 43] width 455 height 557
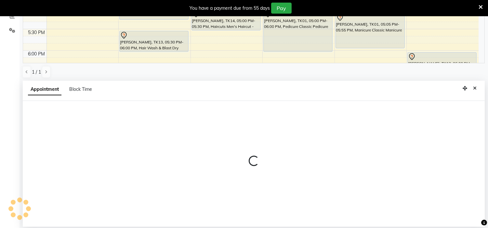
select select "85981"
select select "tentative"
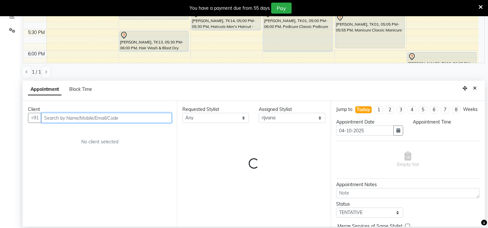
select select "1005"
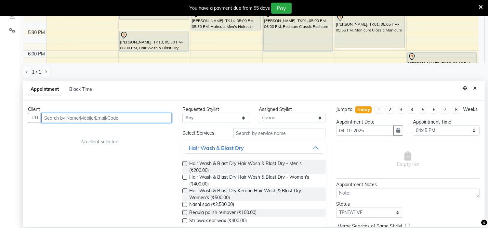
click at [113, 119] on input "text" at bounding box center [106, 118] width 130 height 10
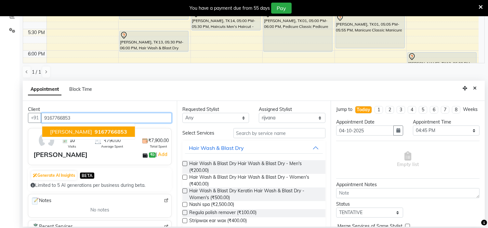
click at [95, 131] on span "9167766853" at bounding box center [111, 132] width 33 height 7
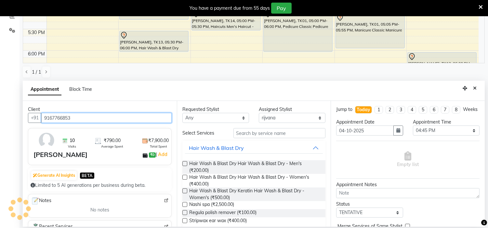
type input "9167766853"
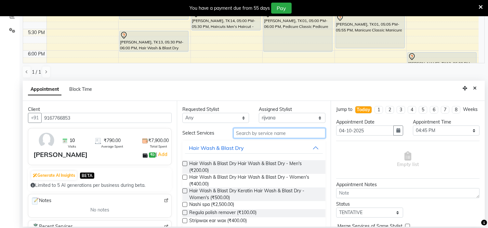
click at [280, 129] on input "text" at bounding box center [279, 133] width 92 height 10
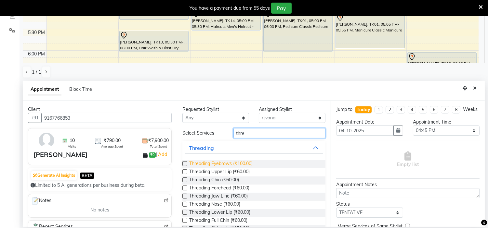
type input "thre"
click at [232, 165] on span "Threading Eyebrows (₹100.00)" at bounding box center [220, 165] width 63 height 8
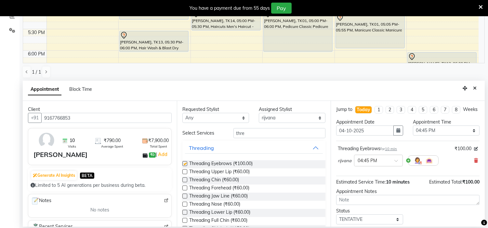
checkbox input "false"
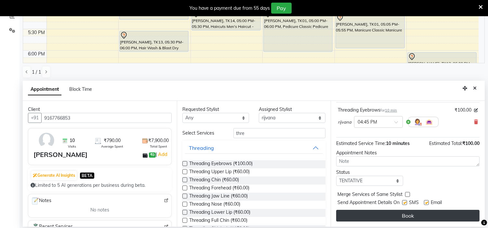
click at [390, 216] on button "Book" at bounding box center [407, 216] width 143 height 12
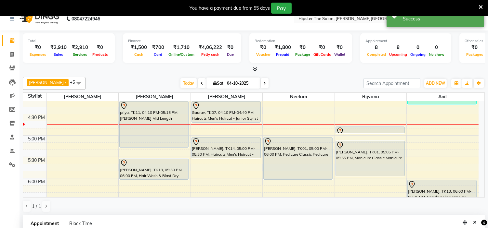
scroll to position [352, 0]
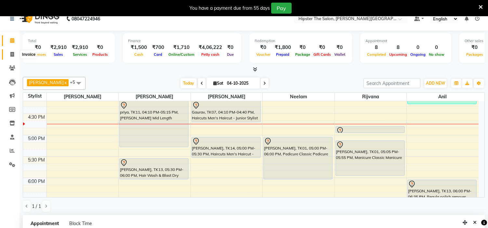
click at [14, 54] on icon at bounding box center [12, 54] width 4 height 5
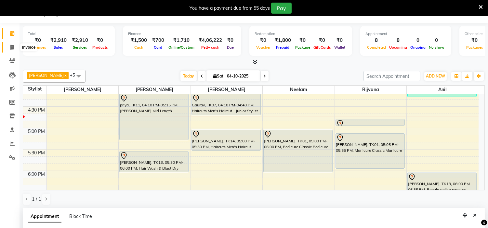
select select "service"
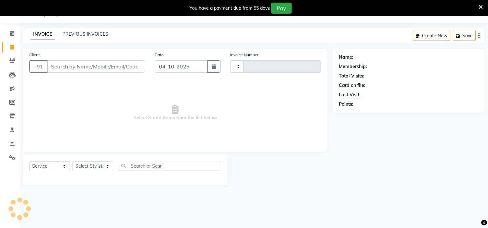
scroll to position [0, 0]
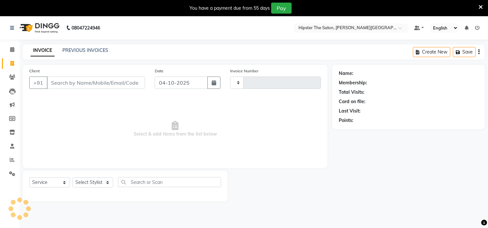
type input "1495"
select select "8592"
click at [75, 62] on main "INVOICE PREVIOUS INVOICES Create New Save Client +91 Date [DATE] Invoice Number…" at bounding box center [254, 128] width 468 height 167
click at [69, 83] on input "Client" at bounding box center [96, 83] width 98 height 12
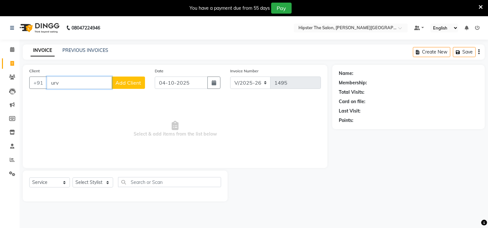
type input "[PERSON_NAME]"
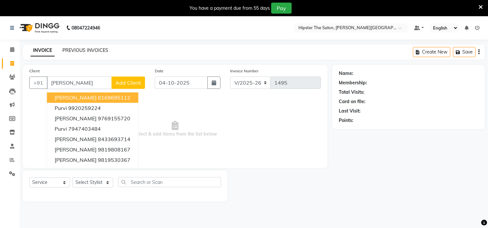
click at [72, 48] on link "PREVIOUS INVOICES" at bounding box center [85, 50] width 46 height 6
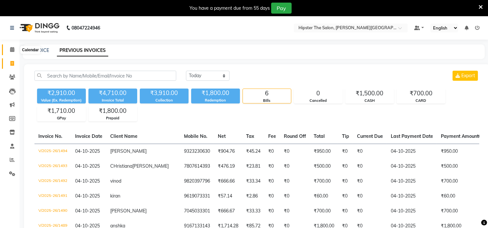
click at [14, 51] on span at bounding box center [12, 49] width 11 height 7
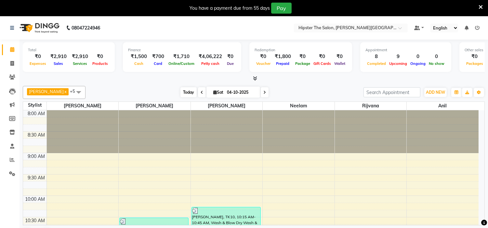
click at [180, 90] on span "Today" at bounding box center [188, 92] width 16 height 10
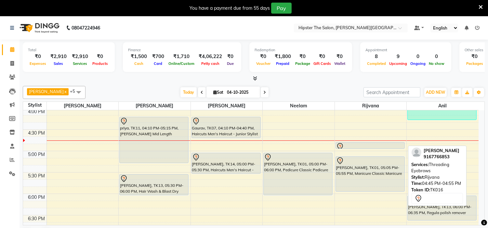
drag, startPoint x: 361, startPoint y: 148, endPoint x: 286, endPoint y: 145, distance: 74.8
click at [286, 145] on div "8:00 AM 8:30 AM 9:00 AM 9:30 AM 10:00 AM 10:30 AM 11:00 AM 11:30 AM 12:00 PM 12…" at bounding box center [250, 43] width 455 height 557
drag, startPoint x: 362, startPoint y: 146, endPoint x: 297, endPoint y: 140, distance: 64.6
click at [297, 140] on tr "anshka, TK02, 10:30 AM-11:45 AM, Wash & Blow Dry Wash & Blow Dry Mid Length,[PE…" at bounding box center [250, 43] width 455 height 557
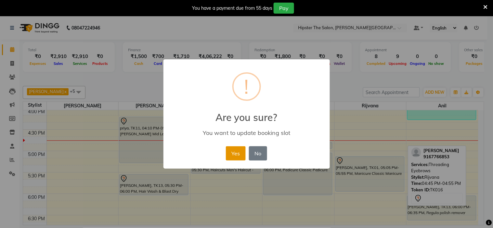
click at [236, 147] on button "Yes" at bounding box center [236, 154] width 20 height 14
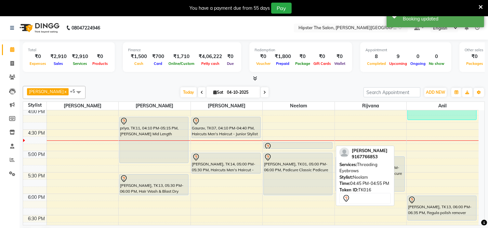
click at [284, 145] on div at bounding box center [298, 147] width 68 height 8
click at [310, 144] on div at bounding box center [298, 147] width 68 height 8
select select "7"
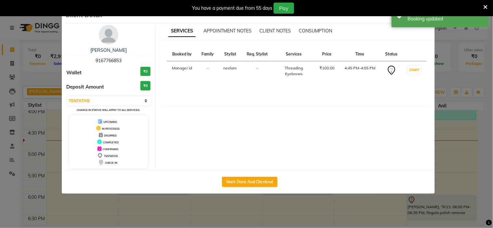
click at [267, 176] on div "Mark Done And Checkout" at bounding box center [250, 182] width 370 height 24
click at [231, 180] on button "Mark Done And Checkout" at bounding box center [250, 182] width 56 height 10
select select "service"
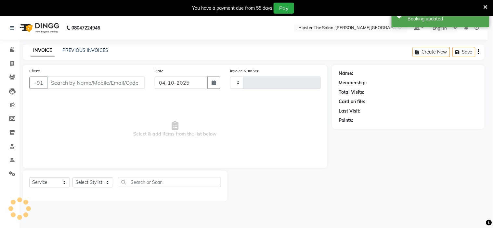
type input "1495"
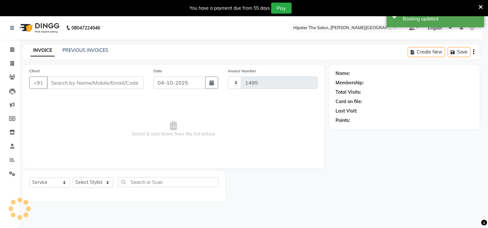
select select "8592"
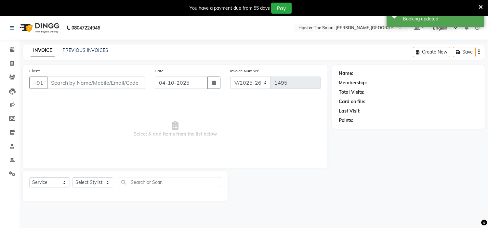
type input "9167766853"
select select "85977"
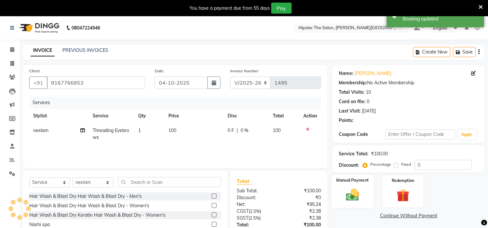
click at [350, 185] on div "Manual Payment" at bounding box center [353, 191] width 42 height 33
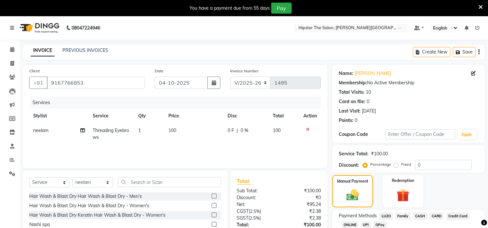
click at [379, 225] on span "GPay" at bounding box center [379, 225] width 13 height 7
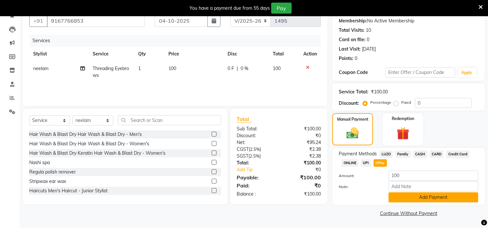
click at [403, 196] on button "Add Payment" at bounding box center [433, 198] width 90 height 10
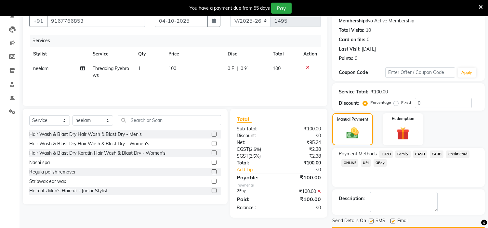
scroll to position [80, 0]
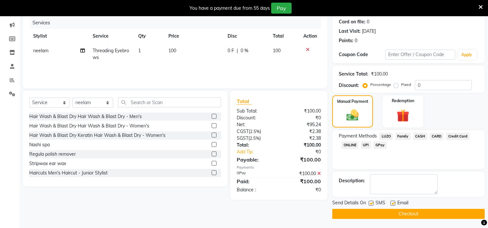
click at [384, 210] on button "Checkout" at bounding box center [408, 214] width 152 height 10
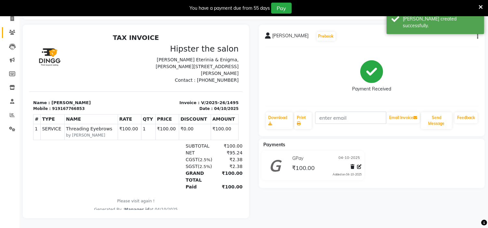
click at [14, 31] on link "Clients" at bounding box center [10, 32] width 16 height 11
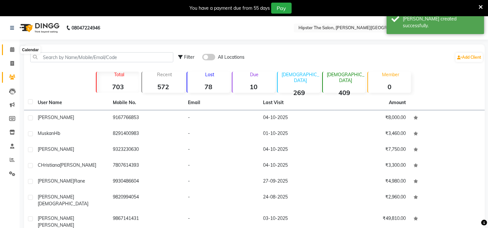
click at [16, 51] on span at bounding box center [12, 49] width 11 height 7
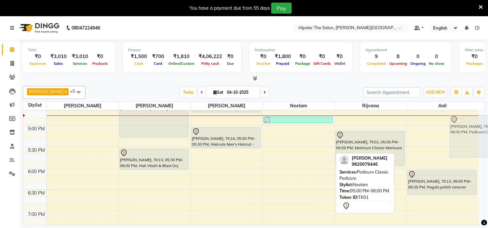
scroll to position [370, 0]
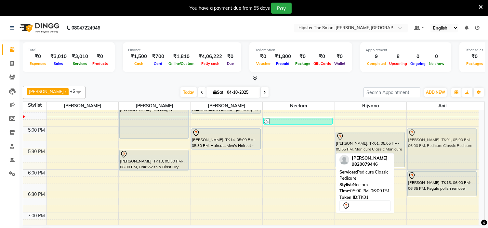
drag, startPoint x: 285, startPoint y: 118, endPoint x: 436, endPoint y: 131, distance: 151.1
click at [436, 131] on tr "anshka, TK02, 10:30 AM-11:45 AM, Wash & Blow Dry Wash & Blow Dry Mid Length,[PE…" at bounding box center [250, 19] width 455 height 557
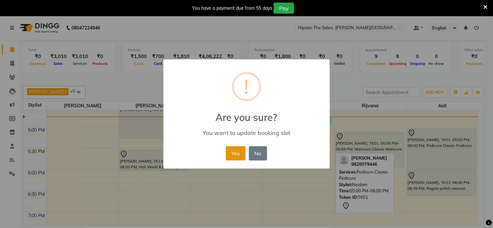
click at [235, 157] on button "Yes" at bounding box center [236, 154] width 20 height 14
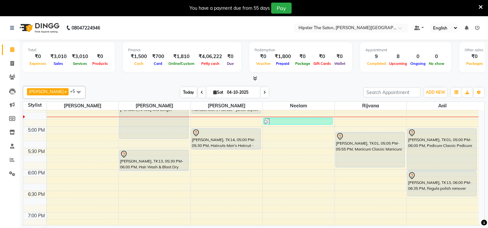
click at [183, 95] on span "Today" at bounding box center [188, 92] width 16 height 10
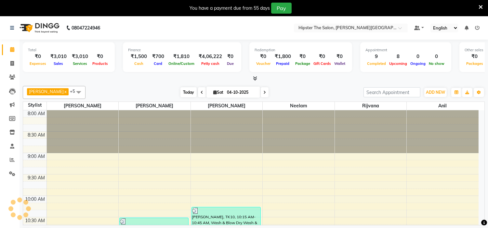
scroll to position [345, 0]
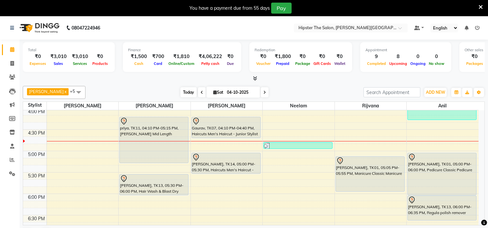
click at [180, 95] on span "Today" at bounding box center [188, 92] width 16 height 10
click at [180, 93] on span "Today" at bounding box center [188, 92] width 16 height 10
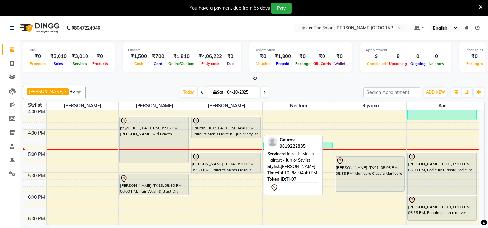
click at [236, 130] on div "Gaurav, TK07, 04:10 PM-04:40 PM, Haircuts Men's Haircut - Junior Stylist" at bounding box center [226, 127] width 69 height 21
click at [223, 129] on div "Gaurav, TK07, 04:10 PM-04:40 PM, Haircuts Men's Haircut - Junior Stylist" at bounding box center [226, 127] width 69 height 21
select select "7"
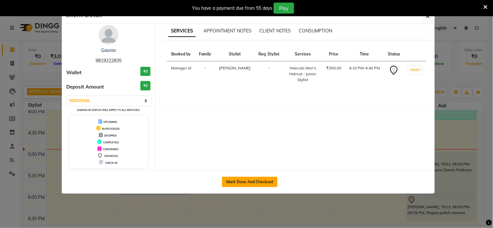
click at [240, 180] on button "Mark Done And Checkout" at bounding box center [250, 182] width 56 height 10
select select "service"
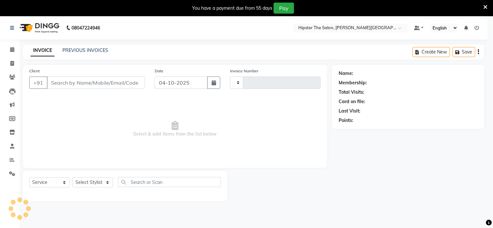
type input "1496"
select select "8592"
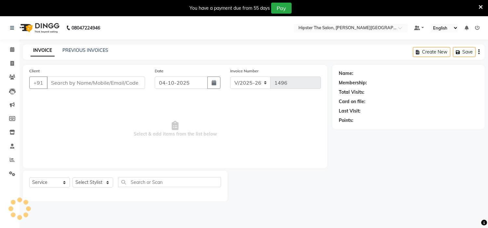
type input "9819222835"
select select "85980"
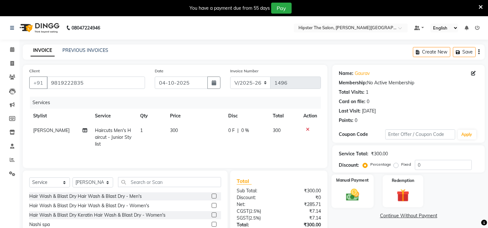
click at [364, 191] on div "Manual Payment" at bounding box center [353, 191] width 42 height 33
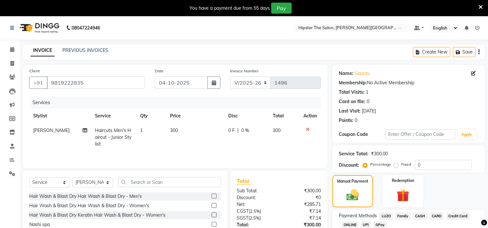
click at [379, 225] on span "GPay" at bounding box center [379, 225] width 13 height 7
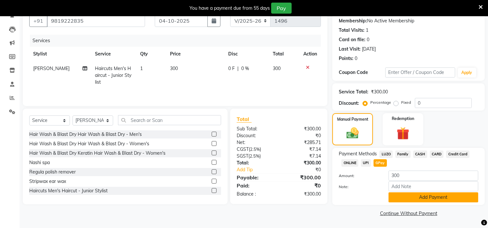
click at [414, 200] on button "Add Payment" at bounding box center [433, 198] width 90 height 10
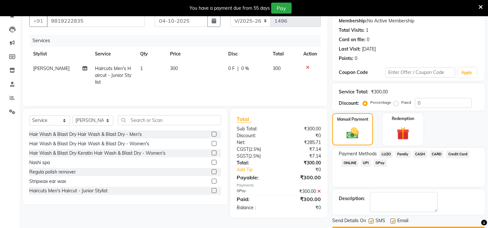
scroll to position [80, 0]
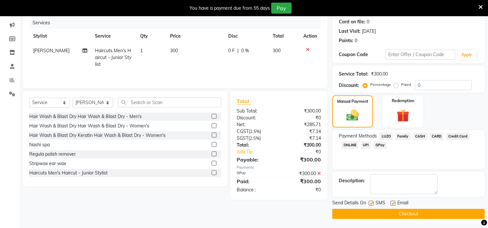
click at [400, 211] on button "Checkout" at bounding box center [408, 214] width 152 height 10
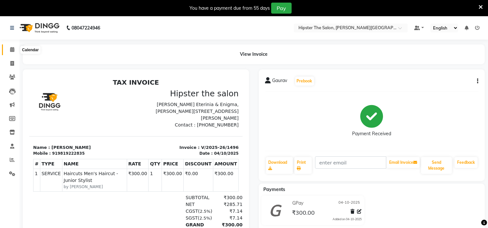
click at [14, 50] on span at bounding box center [12, 49] width 11 height 7
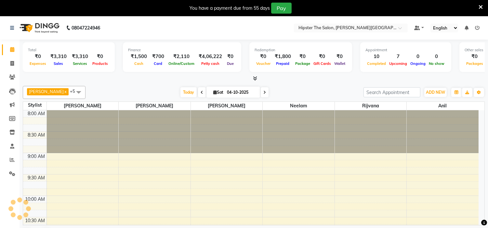
scroll to position [345, 0]
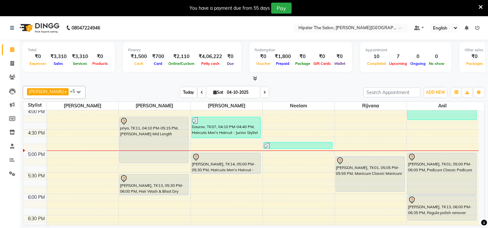
click at [180, 88] on span "Today" at bounding box center [188, 92] width 16 height 10
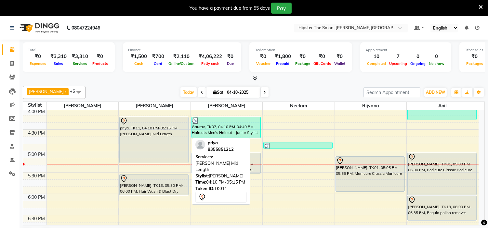
click at [148, 147] on div "priya, TK11, 04:10 PM-05:15 PM, [PERSON_NAME] Mid Length" at bounding box center [154, 140] width 69 height 46
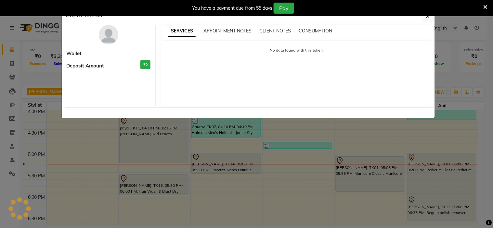
select select "7"
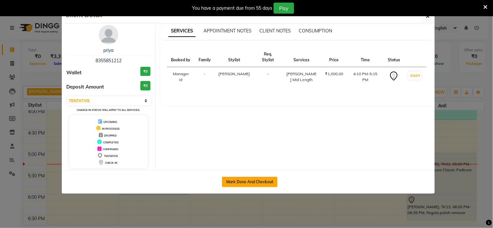
click at [229, 180] on button "Mark Done And Checkout" at bounding box center [250, 182] width 56 height 10
select select "service"
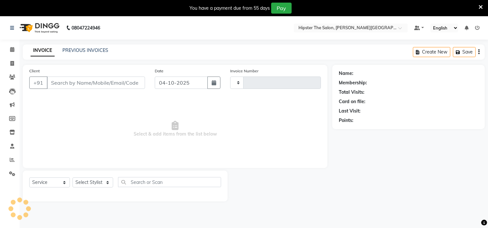
type input "1497"
select select "8592"
type input "8355851212"
select select "85979"
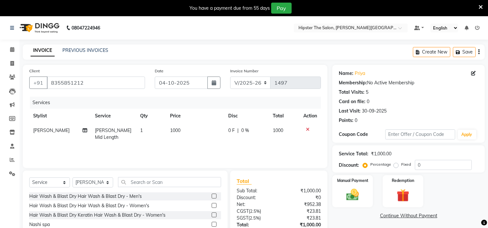
click at [178, 131] on span "1000" at bounding box center [175, 131] width 10 height 6
select select "85979"
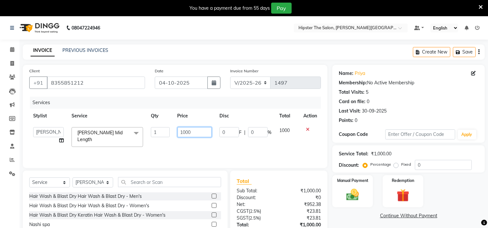
click at [201, 130] on input "1000" at bounding box center [194, 132] width 34 height 10
type input "1"
type input "800"
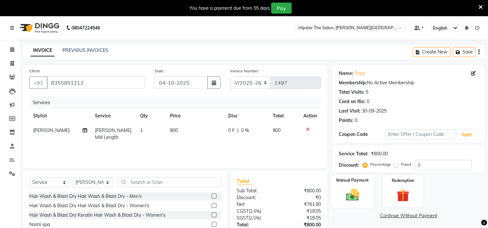
click at [355, 196] on img at bounding box center [352, 195] width 21 height 15
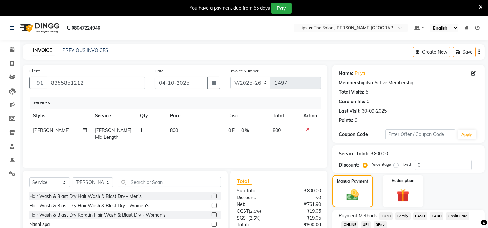
scroll to position [45, 0]
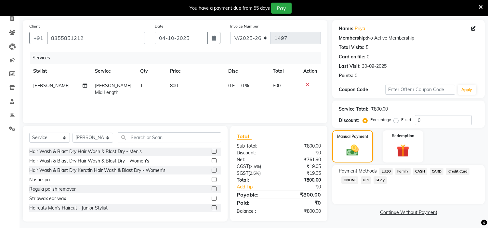
click at [381, 181] on span "GPay" at bounding box center [379, 180] width 13 height 7
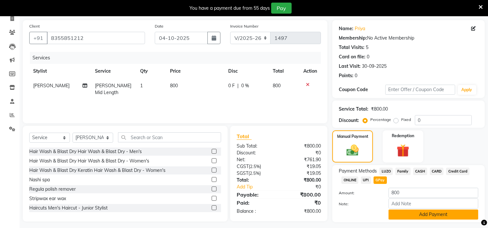
click at [408, 215] on button "Add Payment" at bounding box center [433, 215] width 90 height 10
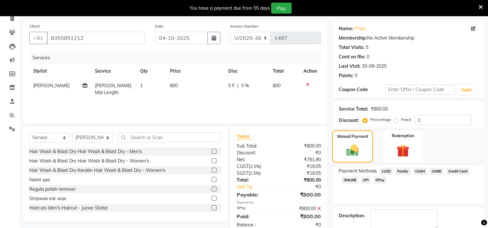
scroll to position [80, 0]
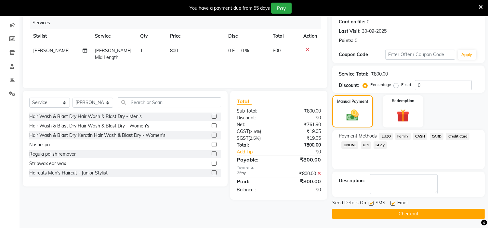
click at [397, 215] on button "Checkout" at bounding box center [408, 214] width 152 height 10
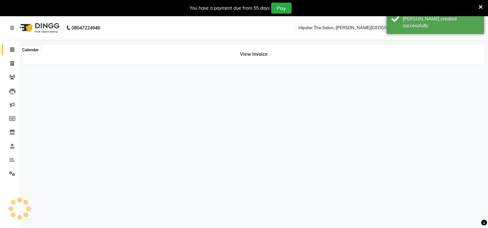
click at [11, 47] on icon at bounding box center [12, 49] width 4 height 5
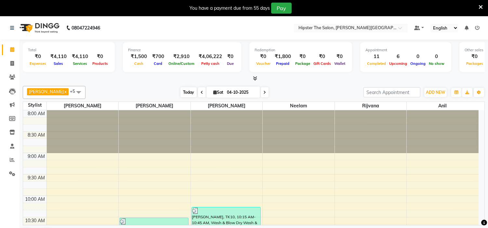
click at [180, 95] on span "Today" at bounding box center [188, 92] width 16 height 10
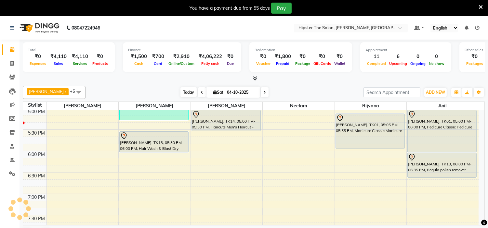
click at [180, 95] on span "Today" at bounding box center [188, 92] width 16 height 10
click at [180, 93] on span "Today" at bounding box center [188, 92] width 16 height 10
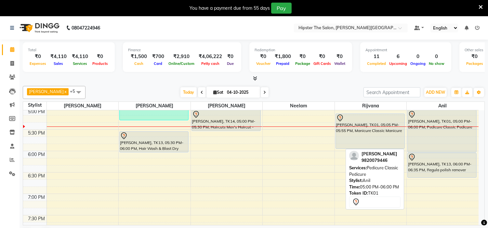
scroll to position [372, 0]
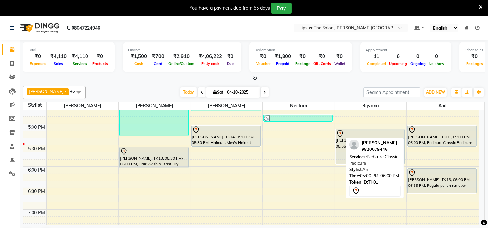
drag, startPoint x: 441, startPoint y: 168, endPoint x: 436, endPoint y: 144, distance: 24.4
click at [436, 144] on div "[PERSON_NAME], TK04, 03:00 PM-04:15 PM, Gel Polish Gel Polish Hand [PERSON_NAME…" at bounding box center [443, 16] width 72 height 557
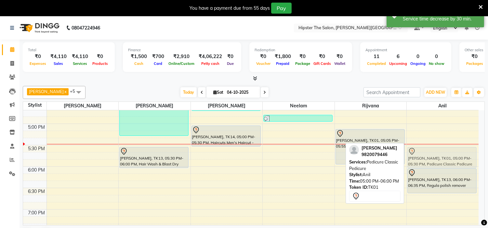
drag, startPoint x: 448, startPoint y: 132, endPoint x: 445, endPoint y: 155, distance: 23.2
click at [445, 155] on div "[PERSON_NAME], TK04, 03:00 PM-04:15 PM, Gel Polish Gel Polish Hand [PERSON_NAME…" at bounding box center [443, 16] width 72 height 557
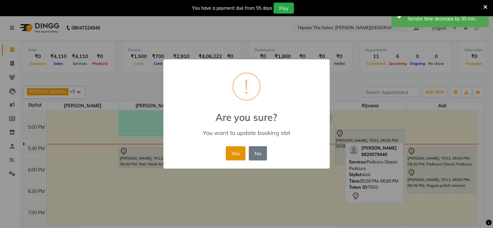
click at [234, 154] on button "Yes" at bounding box center [236, 154] width 20 height 14
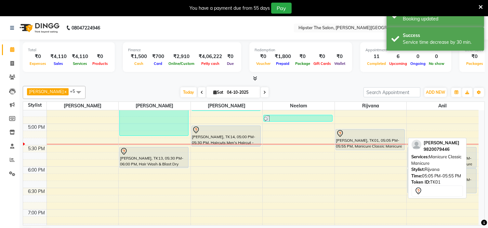
drag, startPoint x: 365, startPoint y: 165, endPoint x: 364, endPoint y: 150, distance: 15.3
click at [364, 150] on div "[PERSON_NAME], TK03, 03:10 PM-03:20 PM, Threading Eyebrows [PERSON_NAME], TK01,…" at bounding box center [371, 16] width 72 height 557
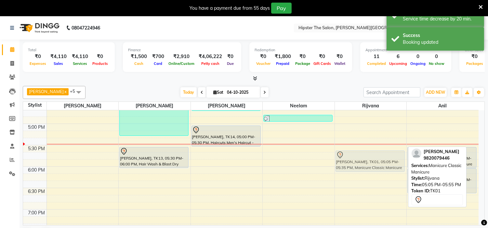
drag, startPoint x: 372, startPoint y: 136, endPoint x: 375, endPoint y: 155, distance: 19.5
click at [375, 155] on div "[PERSON_NAME], TK03, 03:10 PM-03:20 PM, Threading Eyebrows [PERSON_NAME], TK01,…" at bounding box center [371, 16] width 72 height 557
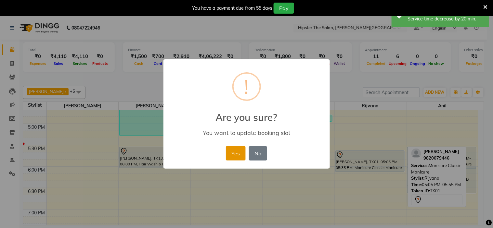
click at [230, 156] on button "Yes" at bounding box center [236, 154] width 20 height 14
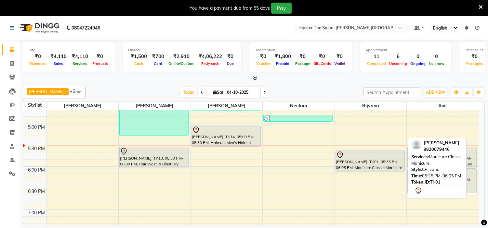
click at [357, 160] on div "[PERSON_NAME], TK01, 05:35 PM-06:05 PM, Manicure Classic Manicure" at bounding box center [370, 161] width 69 height 21
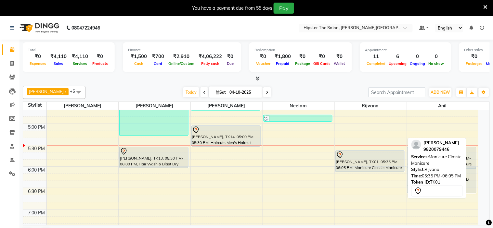
select select "7"
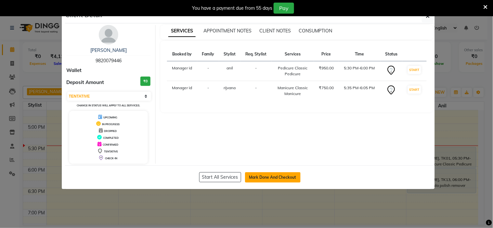
click at [270, 176] on button "Mark Done And Checkout" at bounding box center [273, 178] width 56 height 10
select select "service"
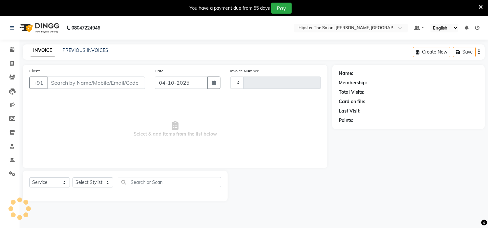
type input "1498"
select select "8592"
type input "9820079446"
select select "85981"
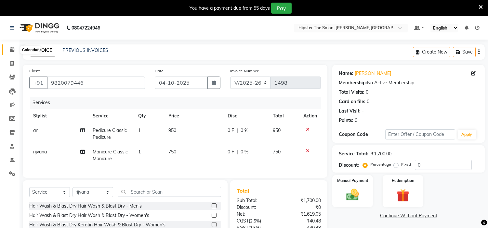
click at [13, 49] on icon at bounding box center [12, 49] width 4 height 5
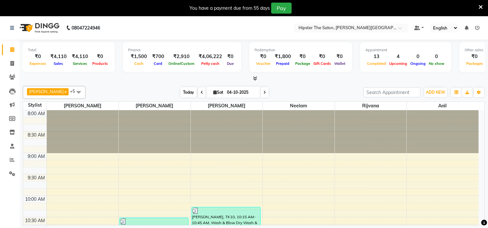
click at [180, 90] on span "Today" at bounding box center [188, 92] width 16 height 10
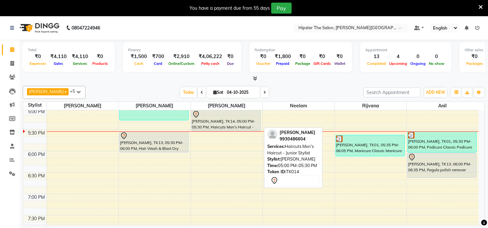
click at [208, 124] on div "[PERSON_NAME], TK14, 05:00 PM-05:30 PM, Haircuts Men's Haircut - Junior Stylist" at bounding box center [226, 121] width 69 height 20
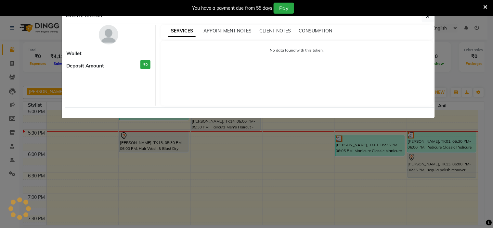
select select "7"
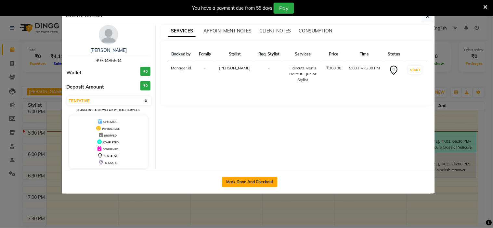
click at [244, 181] on button "Mark Done And Checkout" at bounding box center [250, 182] width 56 height 10
select select "service"
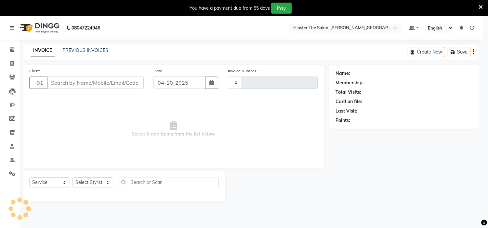
type input "1498"
select select "8592"
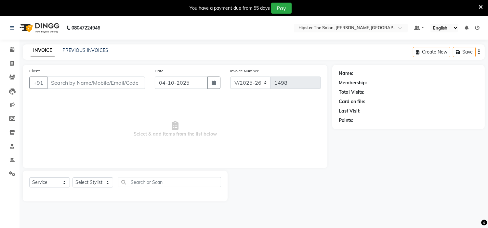
type input "9930486604"
select select "85980"
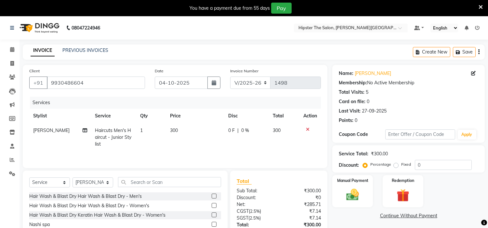
click at [307, 129] on icon at bounding box center [308, 129] width 4 height 5
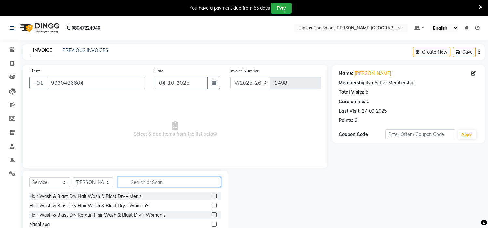
click at [148, 181] on input "text" at bounding box center [169, 182] width 103 height 10
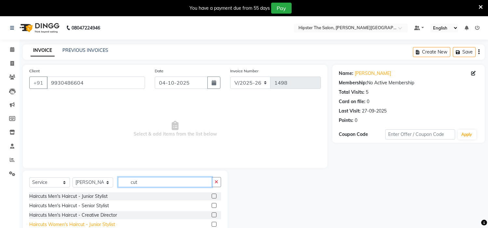
scroll to position [10, 0]
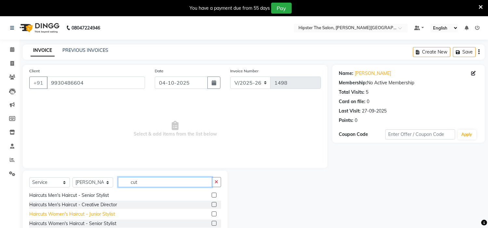
type input "cut"
click at [90, 213] on div "Haircuts Women's Haircut - Junior Stylist" at bounding box center [72, 214] width 86 height 7
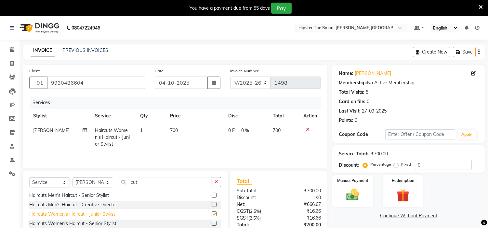
checkbox input "false"
click at [180, 127] on td "700" at bounding box center [195, 138] width 58 height 28
select select "85980"
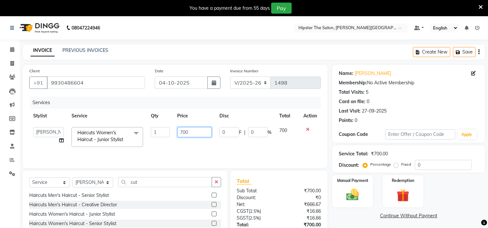
click at [196, 131] on input "700" at bounding box center [194, 132] width 34 height 10
type input "7"
type input "500"
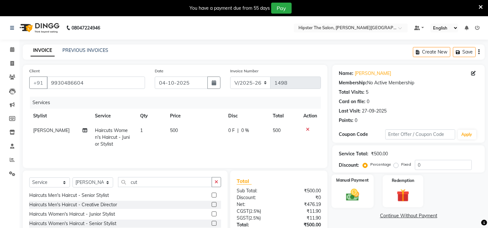
click at [359, 189] on img at bounding box center [352, 195] width 21 height 15
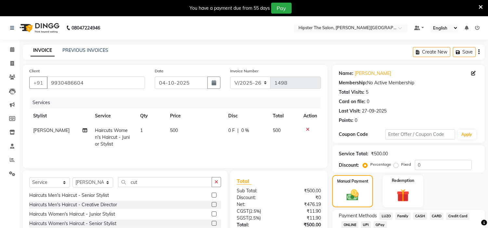
scroll to position [49, 0]
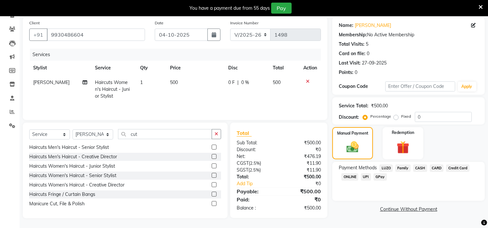
click at [382, 176] on span "GPay" at bounding box center [379, 177] width 13 height 7
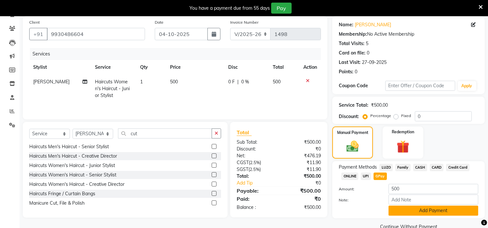
click at [409, 212] on button "Add Payment" at bounding box center [433, 211] width 90 height 10
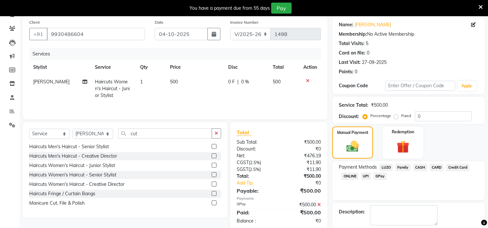
scroll to position [76, 0]
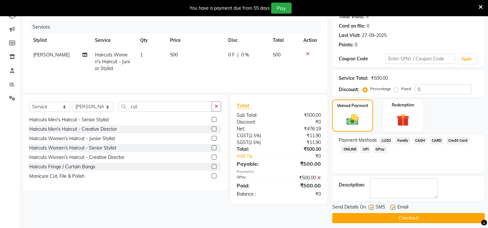
click at [403, 220] on button "Checkout" at bounding box center [408, 219] width 152 height 10
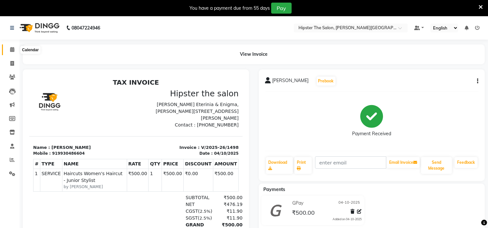
click at [10, 47] on icon at bounding box center [12, 49] width 4 height 5
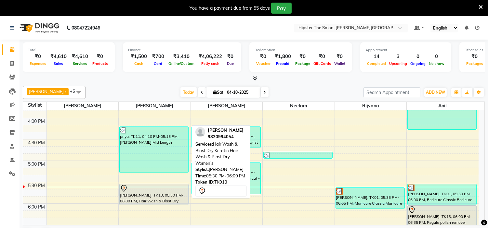
scroll to position [335, 0]
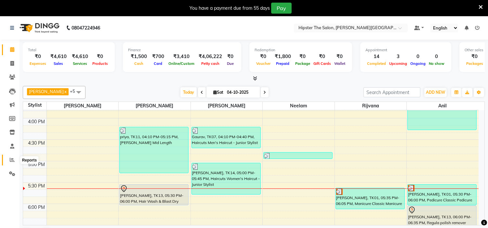
click at [11, 159] on icon at bounding box center [12, 160] width 5 height 5
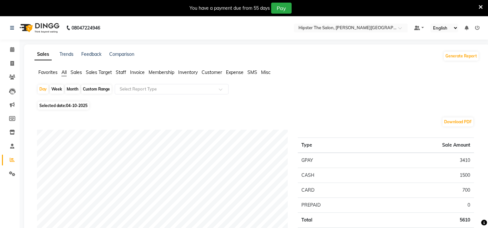
click at [121, 70] on span "Staff" at bounding box center [121, 73] width 10 height 6
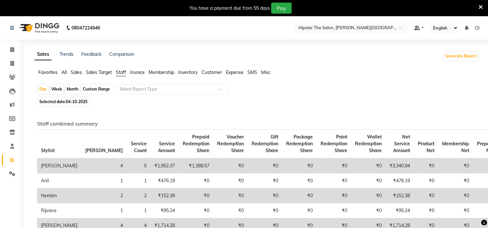
click at [73, 89] on div "Month" at bounding box center [72, 89] width 15 height 9
select select "10"
select select "2025"
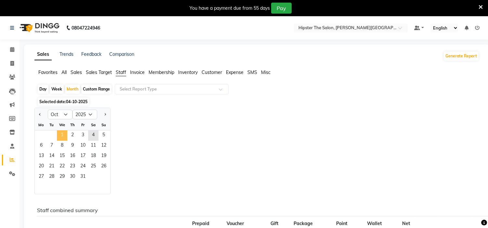
click at [60, 132] on span "1" at bounding box center [62, 136] width 10 height 10
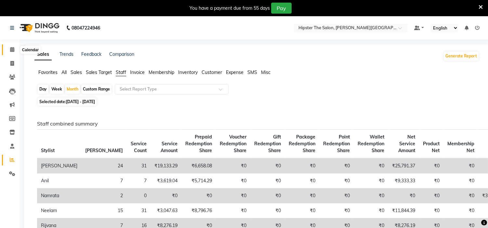
click at [15, 51] on span at bounding box center [12, 49] width 11 height 7
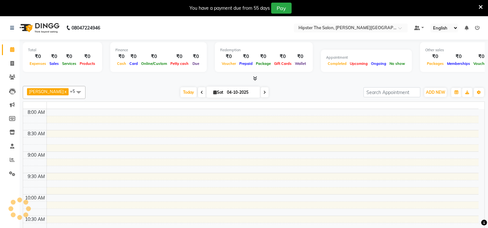
click at [15, 51] on span at bounding box center [12, 49] width 11 height 7
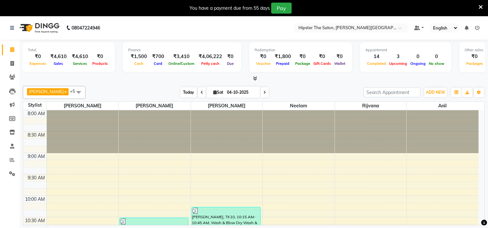
click at [181, 94] on span "Today" at bounding box center [188, 92] width 16 height 10
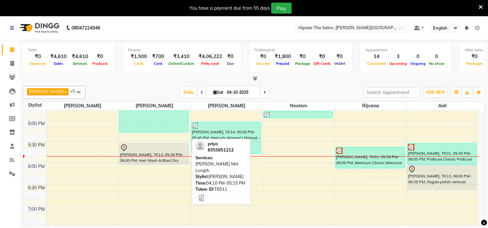
scroll to position [376, 0]
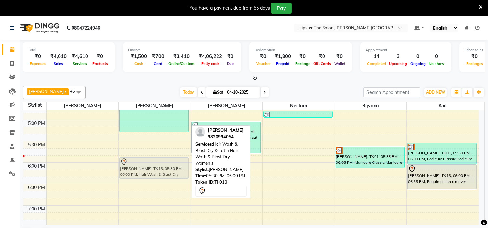
drag, startPoint x: 154, startPoint y: 153, endPoint x: 154, endPoint y: 167, distance: 14.0
click at [154, 167] on div "anshka, TK02, 10:30 AM-11:45 AM, Wash & Blow Dry Wash & Blow Dry Mid Length,[PE…" at bounding box center [155, 12] width 72 height 557
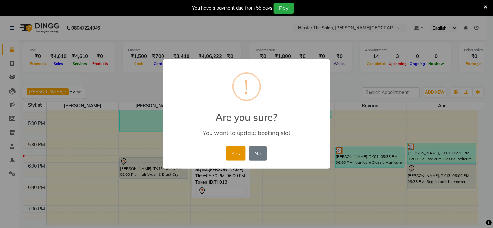
click at [232, 147] on button "Yes" at bounding box center [236, 154] width 20 height 14
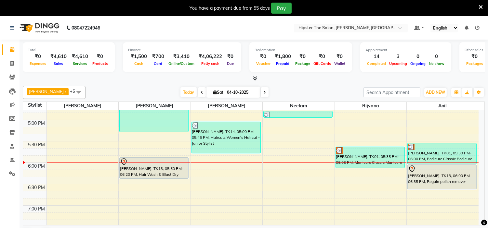
click at [263, 91] on icon at bounding box center [264, 93] width 3 height 4
type input "05-10-2025"
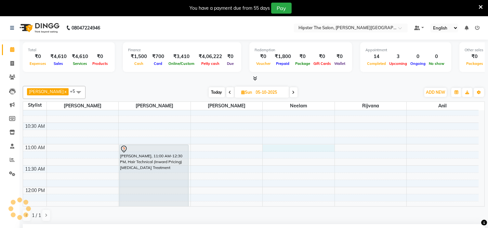
scroll to position [144, 0]
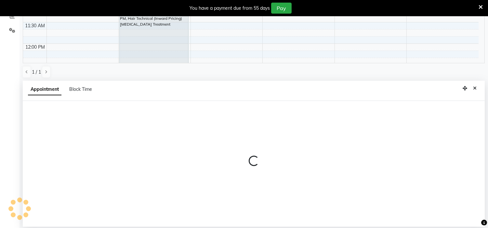
select select "85977"
select select "tentative"
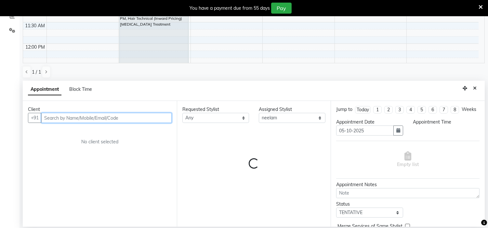
select select "660"
click at [106, 118] on input "text" at bounding box center [106, 118] width 130 height 10
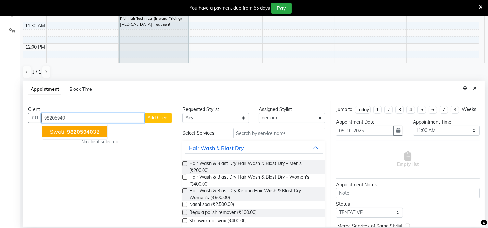
click at [54, 133] on span "Swati" at bounding box center [57, 132] width 14 height 7
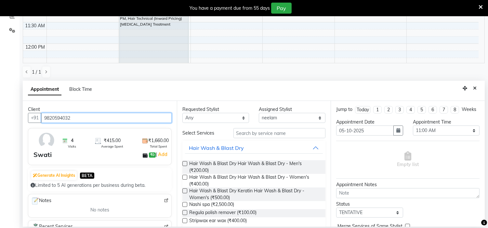
type input "9820594032"
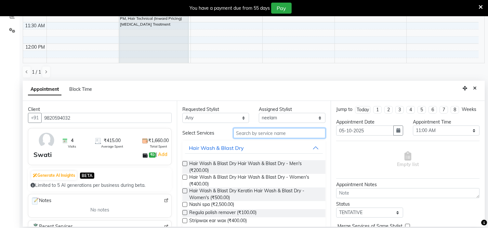
click at [244, 131] on input "text" at bounding box center [279, 133] width 92 height 10
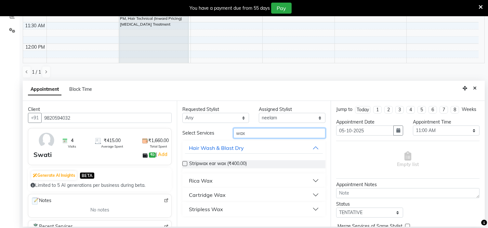
type input "wax"
click at [208, 208] on div "Stripless Wax" at bounding box center [206, 210] width 34 height 8
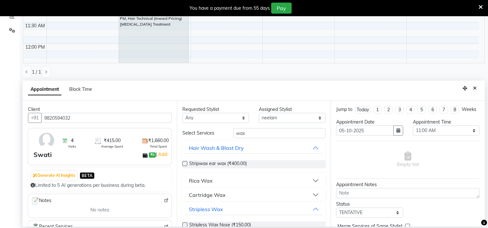
click at [203, 180] on div "Rica Wax" at bounding box center [201, 181] width 24 height 8
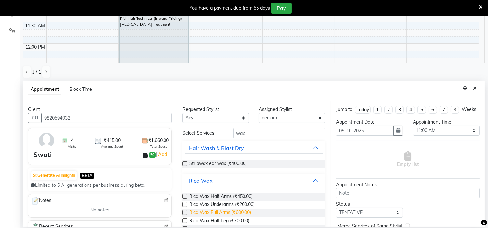
click at [243, 215] on span "Rica Wax Full Arms (₹600.00)" at bounding box center [220, 214] width 62 height 8
checkbox input "false"
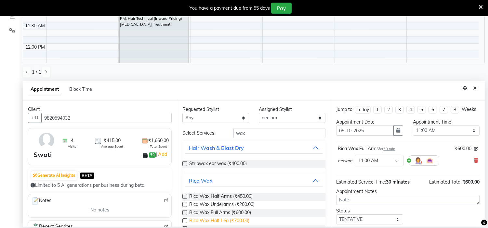
click at [233, 222] on span "Rica Wax Half Leg (₹700.00)" at bounding box center [219, 222] width 60 height 8
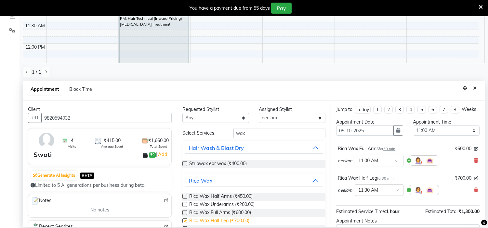
checkbox input "false"
click at [303, 119] on select "Select [PERSON_NAME] [PERSON_NAME] [PERSON_NAME] [PERSON_NAME] [PERSON_NAME] re…" at bounding box center [292, 118] width 67 height 10
select select "85979"
click at [259, 113] on select "Select [PERSON_NAME] [PERSON_NAME] [PERSON_NAME] [PERSON_NAME] [PERSON_NAME] re…" at bounding box center [292, 118] width 67 height 10
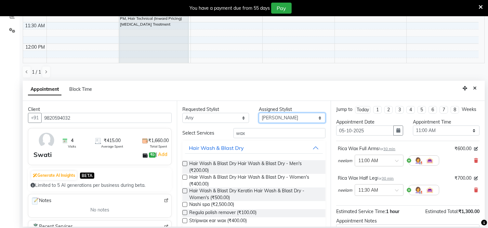
click at [277, 118] on select "Select [PERSON_NAME] [PERSON_NAME] [PERSON_NAME] [PERSON_NAME] [PERSON_NAME] re…" at bounding box center [292, 118] width 67 height 10
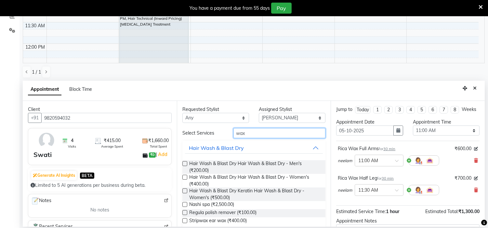
click at [261, 133] on input "wax" at bounding box center [279, 133] width 92 height 10
type input "w"
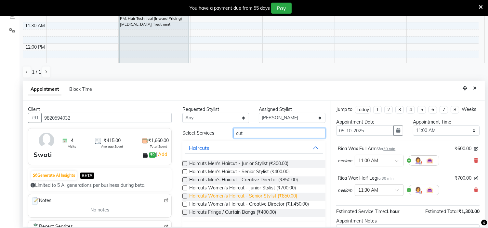
type input "cut"
click at [244, 196] on span "Haircuts Women's Haircut - Senior Stylist (₹850.00)" at bounding box center [243, 197] width 108 height 8
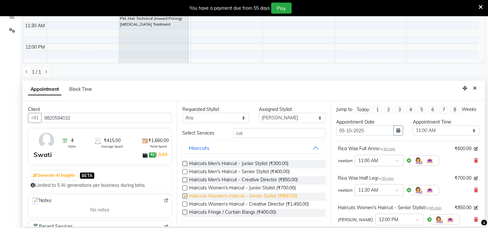
checkbox input "false"
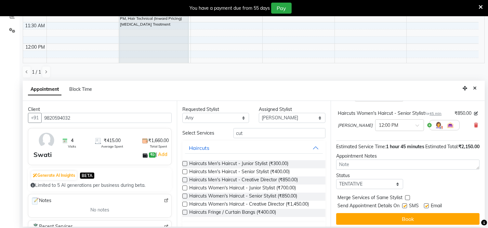
scroll to position [111, 0]
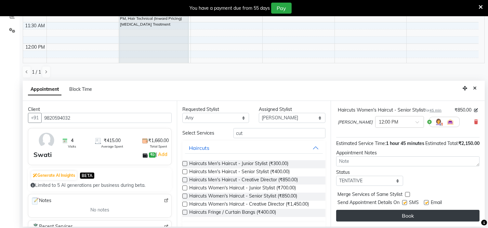
click at [399, 212] on button "Book" at bounding box center [407, 216] width 143 height 12
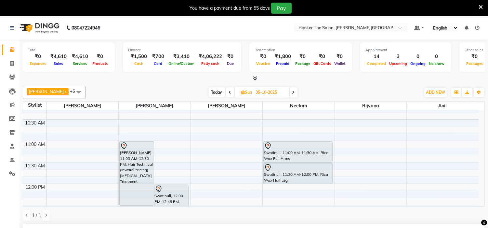
scroll to position [96, 0]
click at [209, 94] on span "Today" at bounding box center [217, 92] width 16 height 10
type input "04-10-2025"
select select "660"
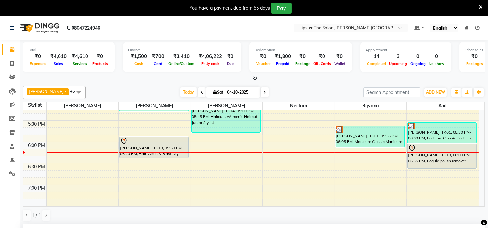
scroll to position [396, 0]
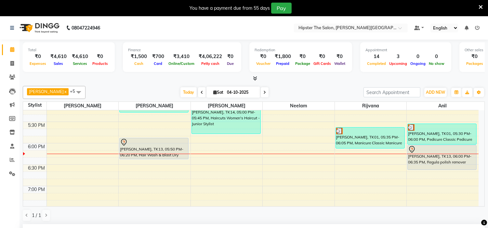
click at [263, 92] on icon at bounding box center [264, 93] width 3 height 4
type input "05-10-2025"
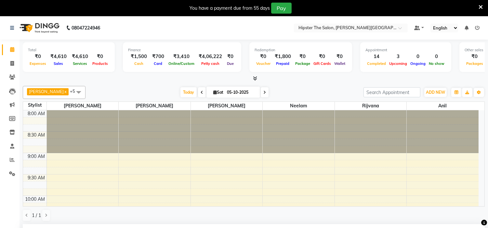
select select "660"
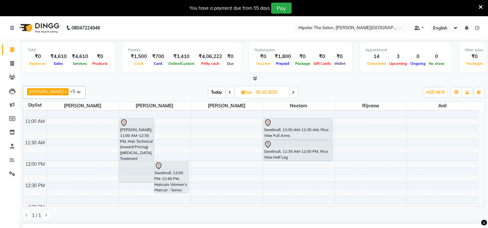
scroll to position [121, 0]
click at [209, 90] on span "Today" at bounding box center [217, 92] width 16 height 10
type input "04-10-2025"
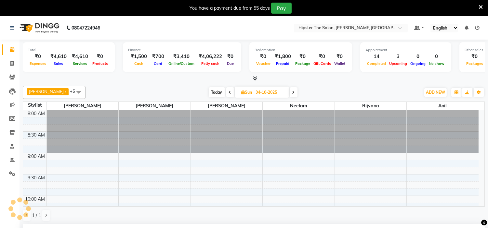
select select "660"
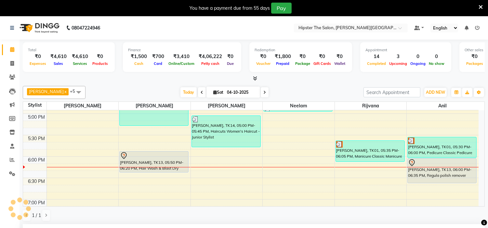
scroll to position [111, 0]
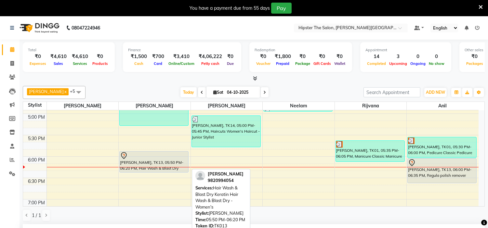
click at [144, 161] on div "[PERSON_NAME], TK13, 05:50 PM-06:20 PM, Hair Wash & Blast Dry Keratin Hair Wash…" at bounding box center [154, 162] width 69 height 21
select select "7"
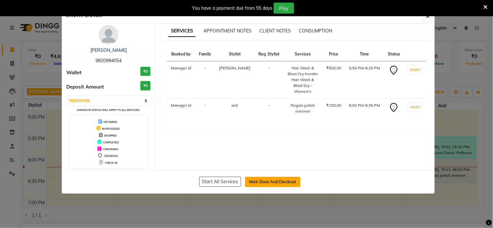
click at [267, 179] on button "Mark Done And Checkout" at bounding box center [273, 182] width 56 height 10
select select "service"
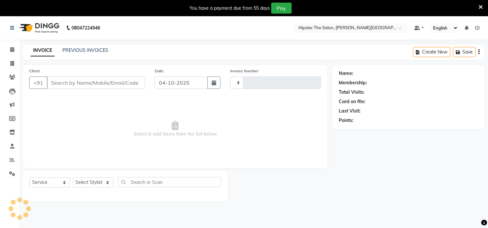
type input "1499"
select select "8592"
type input "9820994054"
select select "85979"
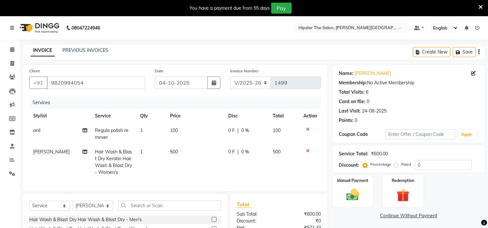
click at [307, 127] on td at bounding box center [309, 134] width 21 height 21
click at [306, 129] on icon at bounding box center [308, 129] width 4 height 5
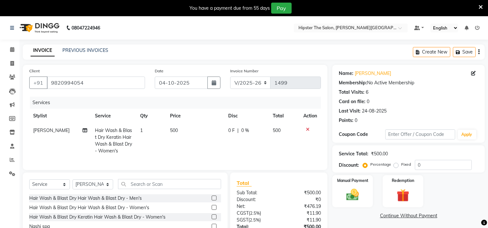
click at [306, 130] on icon at bounding box center [308, 129] width 4 height 5
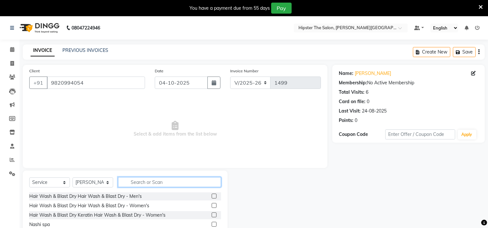
click at [154, 183] on input "text" at bounding box center [169, 182] width 103 height 10
type input "blo"
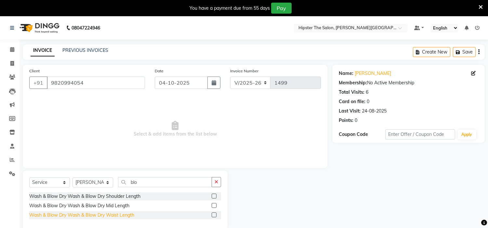
click at [118, 214] on div "Wash & Blow Dry Wash & Blow Dry Waist Length" at bounding box center [81, 215] width 105 height 7
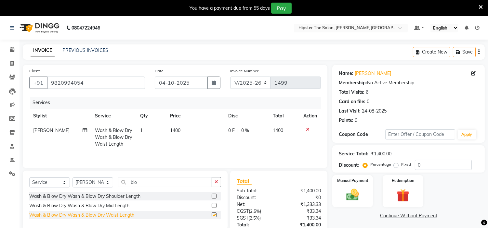
checkbox input "false"
click at [119, 205] on div "Wash & Blow Dry Wash & Blow Dry Mid Length" at bounding box center [79, 206] width 100 height 7
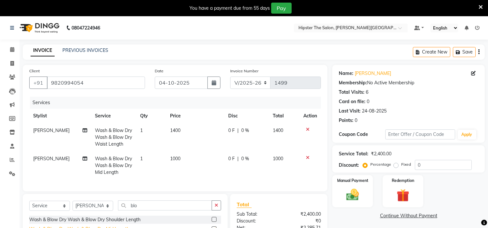
checkbox input "false"
click at [114, 224] on div "Wash & Blow Dry Wash & Blow Dry Shoulder Length" at bounding box center [84, 220] width 111 height 7
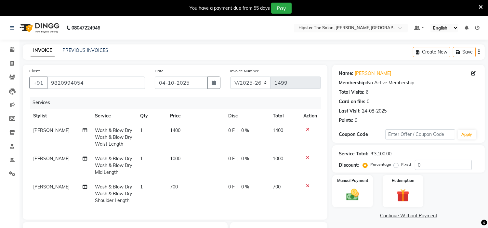
checkbox input "false"
click at [306, 129] on icon at bounding box center [308, 129] width 4 height 5
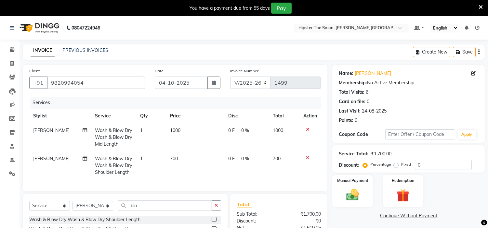
click at [307, 157] on icon at bounding box center [308, 158] width 4 height 5
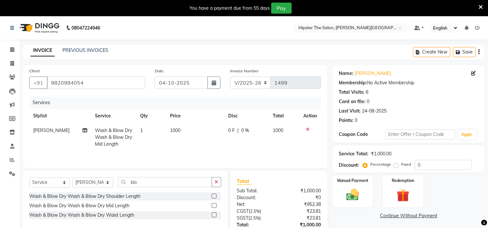
click at [176, 129] on span "1000" at bounding box center [175, 131] width 10 height 6
select select "85979"
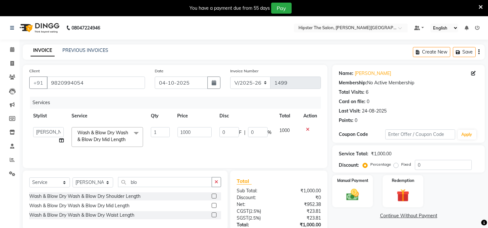
click at [199, 125] on td "1000" at bounding box center [195, 138] width 42 height 28
click at [200, 128] on input "1000" at bounding box center [194, 132] width 34 height 10
type input "1"
type input "800"
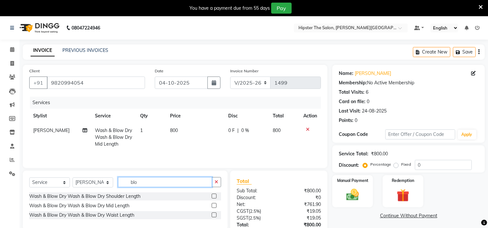
click at [158, 182] on input "blo" at bounding box center [165, 182] width 94 height 10
type input "b"
click at [158, 182] on input "text" at bounding box center [169, 182] width 103 height 10
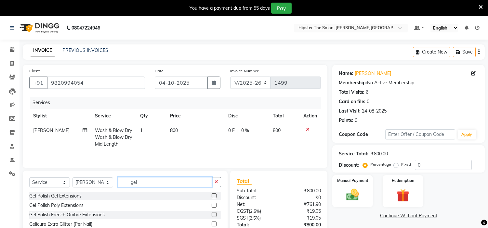
scroll to position [49, 0]
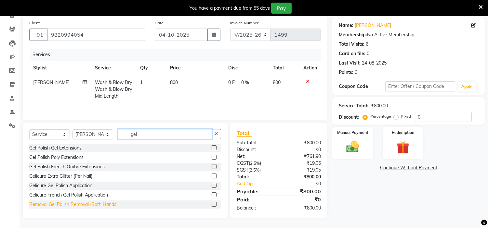
type input "gel"
click at [90, 206] on div "Removal Gel Polish Removal (Both Hands)" at bounding box center [73, 205] width 88 height 7
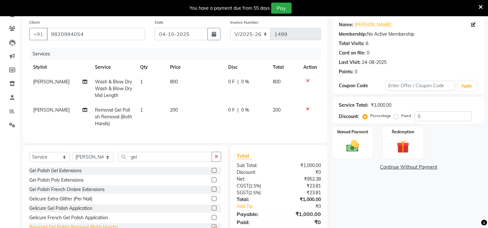
checkbox input "false"
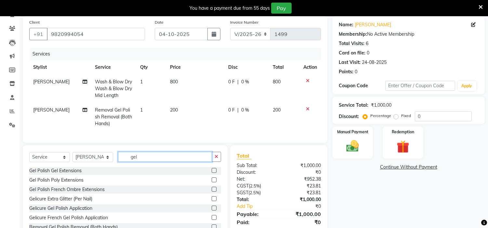
click at [138, 162] on input "gel" at bounding box center [165, 157] width 94 height 10
type input "g"
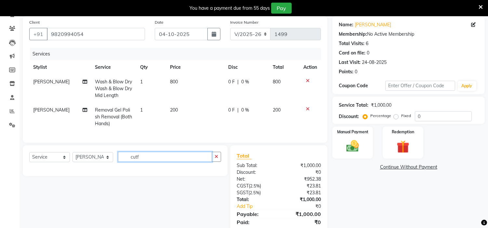
scroll to position [0, 0]
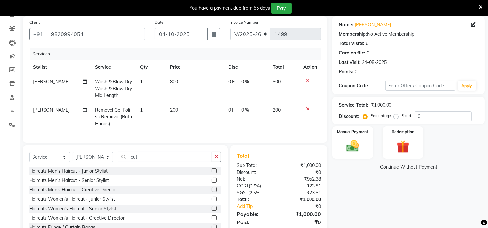
click at [132, 167] on div "Select Service Product Membership Package Voucher Prepaid Gift Card Select Styl…" at bounding box center [125, 159] width 192 height 15
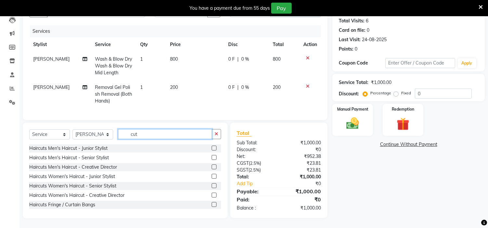
click at [155, 136] on input "cut" at bounding box center [165, 134] width 94 height 10
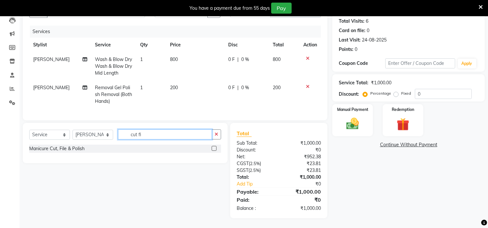
scroll to position [76, 0]
type input "cut fi"
click at [77, 151] on div "Manicure Cut, File & Polish" at bounding box center [56, 149] width 55 height 7
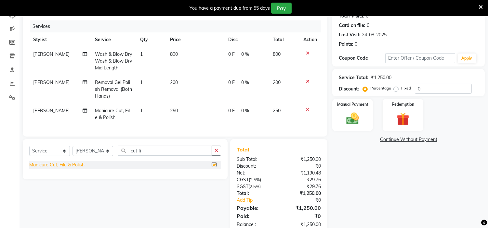
checkbox input "false"
click at [181, 112] on td "250" at bounding box center [195, 114] width 58 height 21
select select "85979"
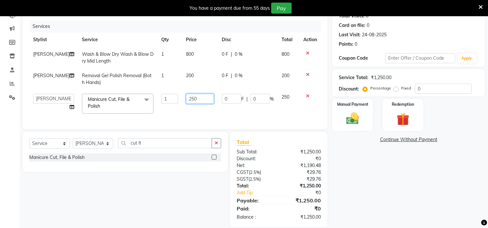
click at [190, 98] on input "250" at bounding box center [200, 99] width 28 height 10
type input "2"
type input "50"
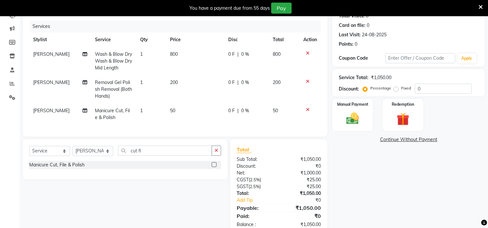
click at [189, 74] on tbody "[PERSON_NAME] Wash & Blow Dry Wash & Blow Dry Mid Length 1 800 0 F | 0 % 800 [P…" at bounding box center [175, 86] width 292 height 78
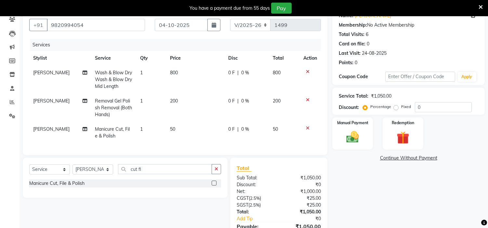
scroll to position [40, 0]
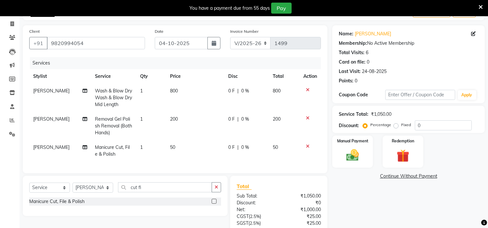
click at [35, 117] on span "[PERSON_NAME]" at bounding box center [51, 119] width 36 height 6
select select "85979"
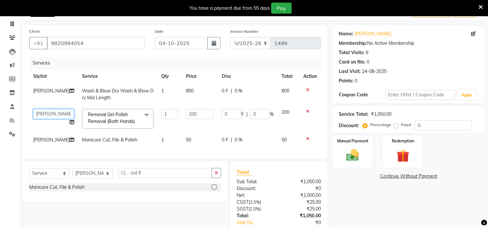
click at [41, 116] on select "[PERSON_NAME] [PERSON_NAME] [PERSON_NAME] Manager id [PERSON_NAME] [PERSON_NAME…" at bounding box center [53, 114] width 41 height 10
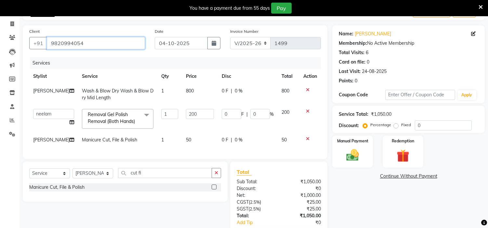
click at [55, 43] on input "9820994054" at bounding box center [96, 43] width 98 height 12
select select "85977"
click at [40, 143] on td "[PERSON_NAME]" at bounding box center [53, 140] width 49 height 15
select select "85979"
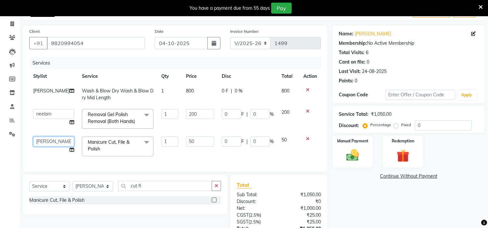
click at [48, 144] on select "[PERSON_NAME] [PERSON_NAME] [PERSON_NAME] Manager id [PERSON_NAME] [PERSON_NAME…" at bounding box center [53, 142] width 41 height 10
select select "85977"
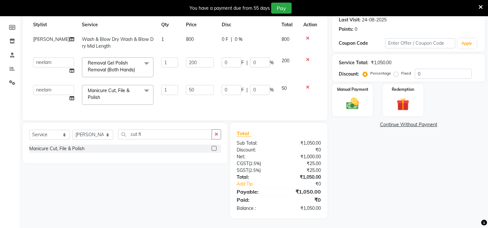
scroll to position [40, 0]
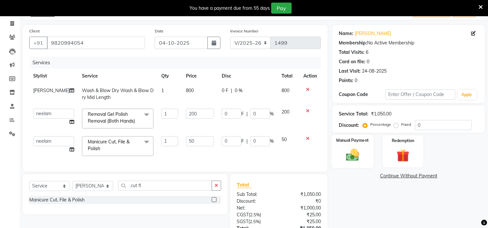
click at [360, 154] on img at bounding box center [352, 155] width 21 height 15
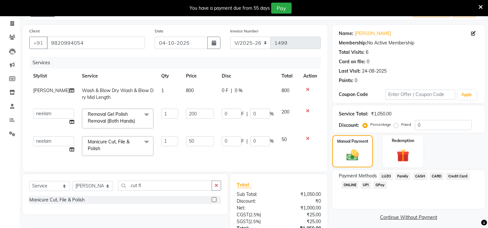
click at [421, 176] on span "CASH" at bounding box center [420, 176] width 14 height 7
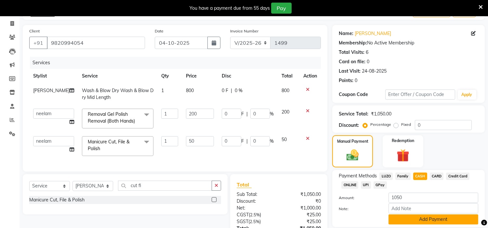
click at [422, 220] on button "Add Payment" at bounding box center [433, 220] width 90 height 10
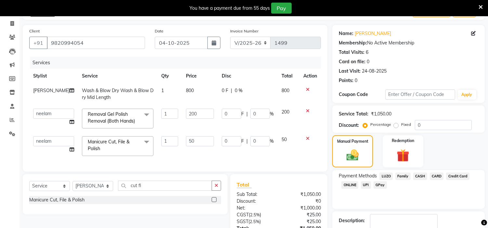
scroll to position [102, 0]
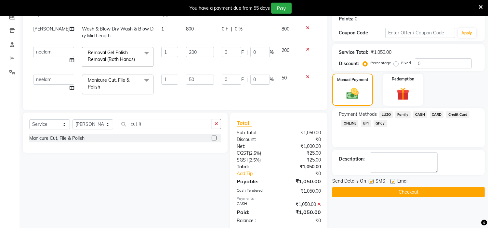
click at [405, 196] on button "Checkout" at bounding box center [408, 193] width 152 height 10
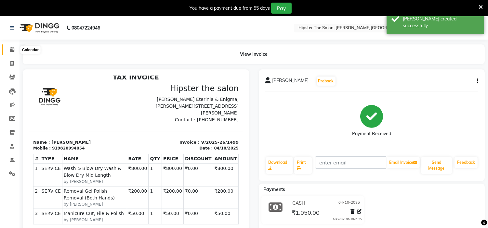
click at [11, 46] on span at bounding box center [12, 49] width 11 height 7
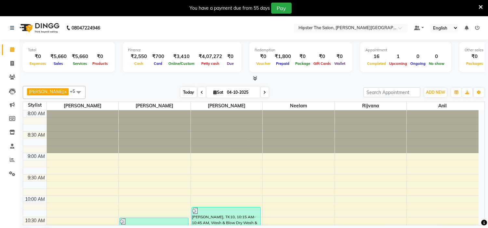
click at [183, 90] on span "Today" at bounding box center [188, 92] width 16 height 10
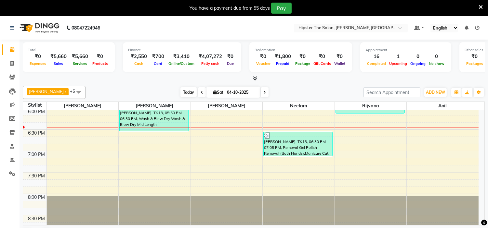
click at [180, 90] on span "Today" at bounding box center [188, 92] width 16 height 10
click at [185, 90] on span "Today" at bounding box center [188, 92] width 16 height 10
click at [261, 91] on span at bounding box center [265, 92] width 8 height 10
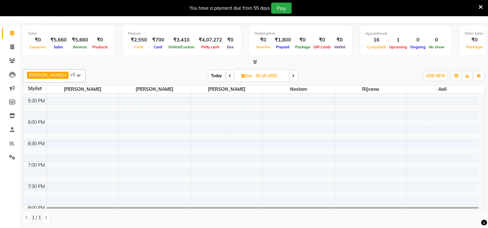
scroll to position [403, 0]
click at [210, 72] on span "Today" at bounding box center [217, 76] width 16 height 10
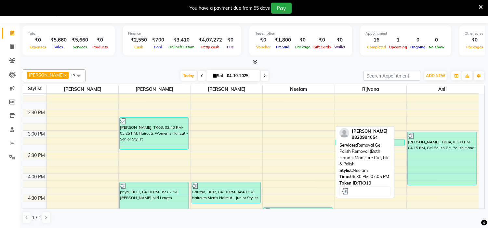
scroll to position [261, 0]
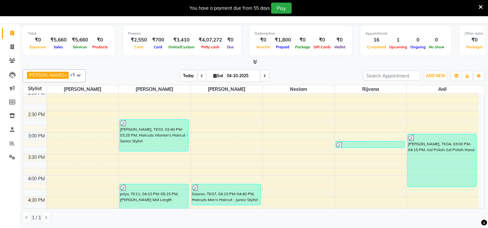
click at [180, 76] on span "Today" at bounding box center [188, 76] width 16 height 10
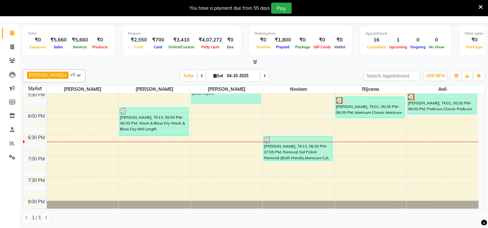
scroll to position [410, 0]
click at [183, 74] on span "Today" at bounding box center [188, 76] width 16 height 10
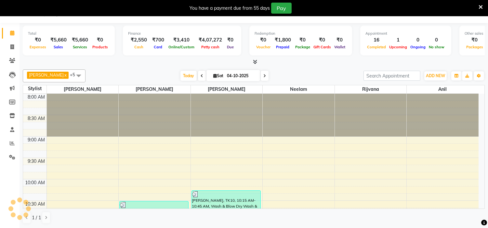
scroll to position [431, 0]
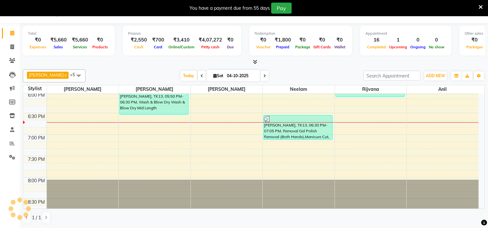
click at [261, 77] on span at bounding box center [265, 76] width 8 height 10
type input "05-10-2025"
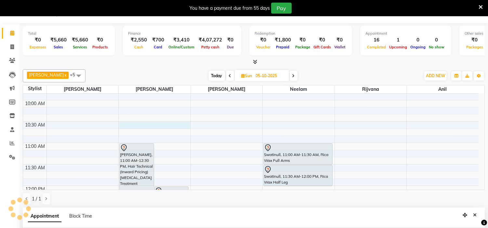
scroll to position [144, 0]
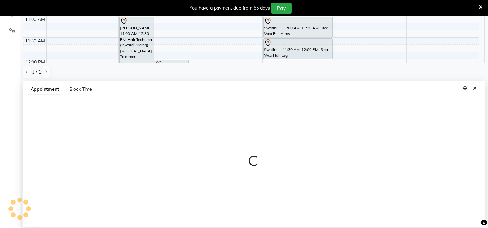
select select "85979"
select select "tentative"
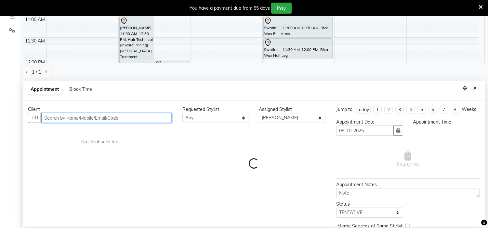
select select "630"
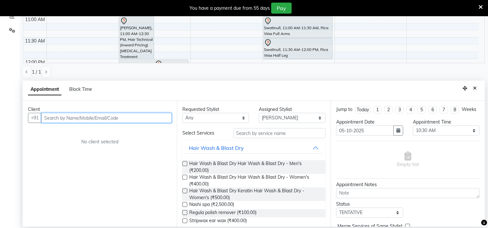
click at [72, 121] on input "text" at bounding box center [106, 118] width 130 height 10
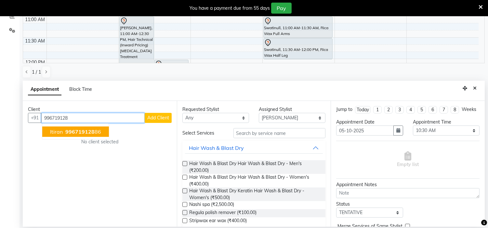
click at [86, 133] on span "996719128" at bounding box center [79, 132] width 29 height 7
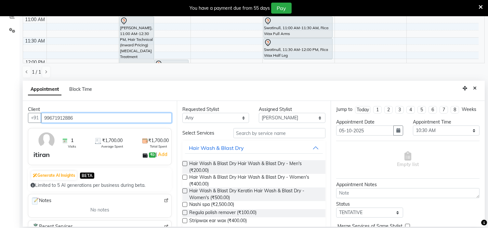
type input "99671912886"
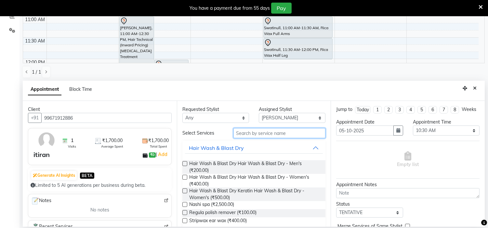
click at [268, 136] on input "text" at bounding box center [279, 133] width 92 height 10
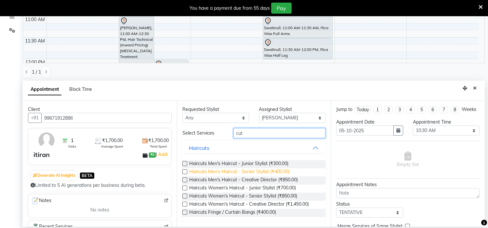
type input "cut"
click at [265, 171] on span "Haircuts Men's Haircut - Senior Stylist (₹400.00)" at bounding box center [239, 173] width 100 height 8
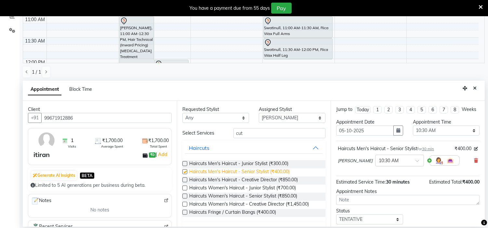
checkbox input "false"
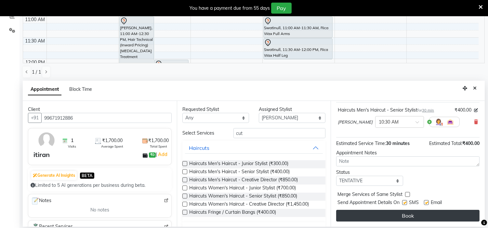
click at [411, 219] on button "Book" at bounding box center [407, 216] width 143 height 12
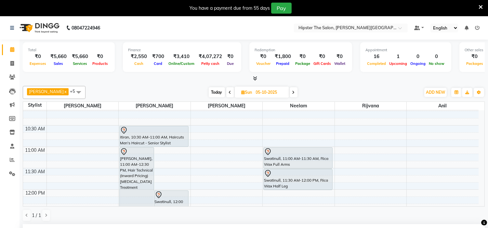
scroll to position [93, 0]
click at [211, 91] on span "Today" at bounding box center [217, 92] width 16 height 10
type input "04-10-2025"
select select "630"
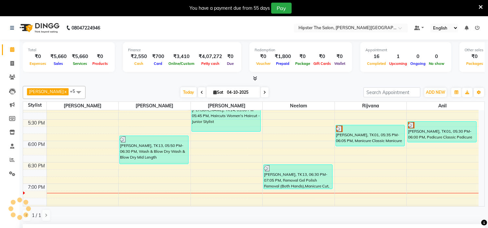
scroll to position [398, 0]
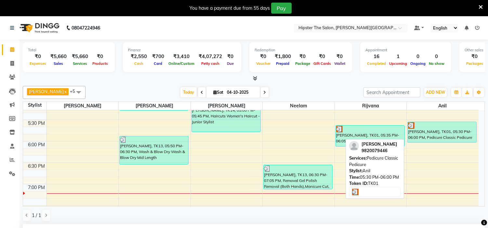
click at [433, 135] on div "[PERSON_NAME], TK01, 05:30 PM-06:00 PM, Pedicure Classic Pedicure" at bounding box center [442, 132] width 69 height 20
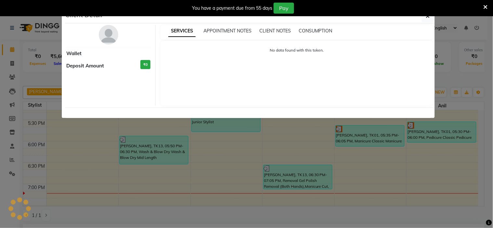
select select "3"
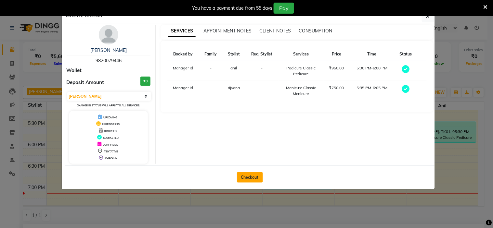
click at [248, 175] on button "Checkout" at bounding box center [250, 178] width 26 height 10
select select "service"
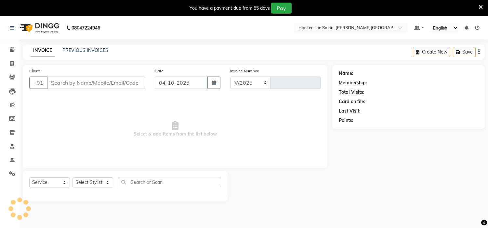
select select "8592"
type input "1500"
type input "9820079446"
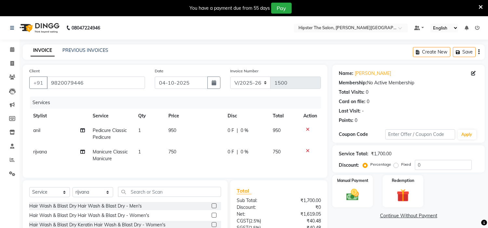
click at [306, 127] on icon at bounding box center [308, 129] width 4 height 5
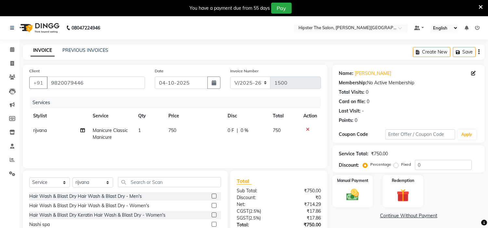
click at [306, 130] on icon at bounding box center [308, 129] width 4 height 5
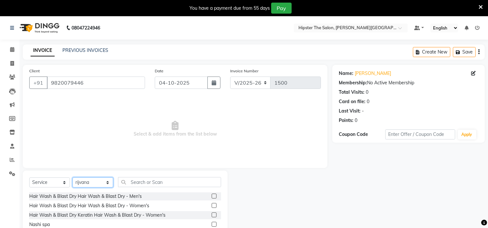
click at [109, 186] on select "Select Stylist [PERSON_NAME] [PERSON_NAME] [PERSON_NAME] Manager id [PERSON_NAM…" at bounding box center [92, 183] width 41 height 10
select select "85986"
click at [72, 178] on select "Select Stylist [PERSON_NAME] [PERSON_NAME] [PERSON_NAME] Manager id [PERSON_NAM…" at bounding box center [92, 183] width 41 height 10
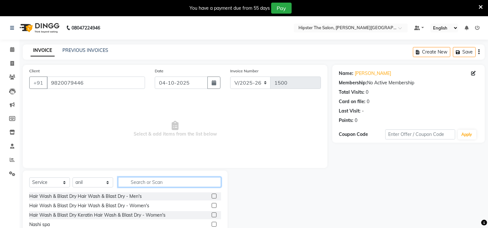
click at [135, 180] on input "text" at bounding box center [169, 182] width 103 height 10
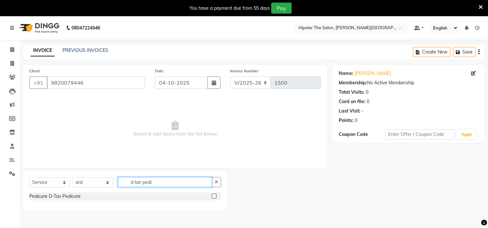
type input "d tan pedi"
click at [215, 196] on label at bounding box center [214, 196] width 5 height 5
click at [215, 196] on input "checkbox" at bounding box center [214, 197] width 4 height 4
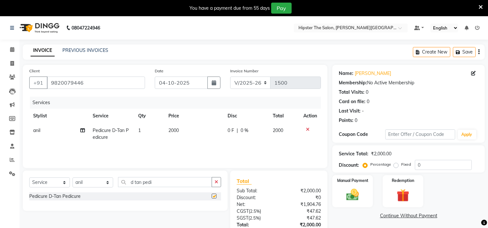
checkbox input "false"
click at [243, 130] on span "0 %" at bounding box center [245, 130] width 8 height 7
select select "85986"
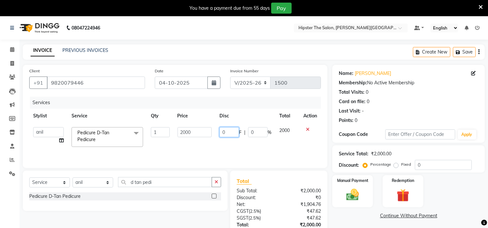
click at [232, 129] on input "0" at bounding box center [229, 132] width 20 height 10
type input "20"
click at [157, 180] on input "d tan pedi" at bounding box center [165, 182] width 94 height 10
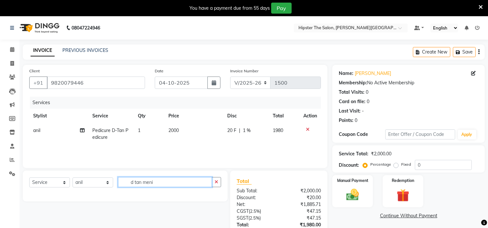
click at [159, 182] on input "d tan meni" at bounding box center [165, 182] width 94 height 10
type input "d tan men"
click at [250, 129] on span "1 %" at bounding box center [247, 130] width 8 height 7
select select "85986"
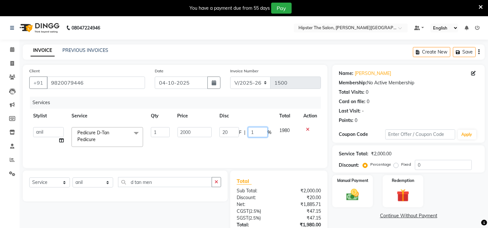
click at [259, 131] on input "1" at bounding box center [258, 132] width 20 height 10
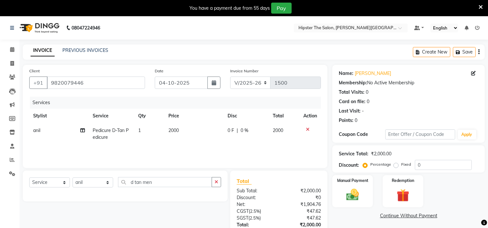
click at [244, 130] on span "0 %" at bounding box center [245, 130] width 8 height 7
select select "85986"
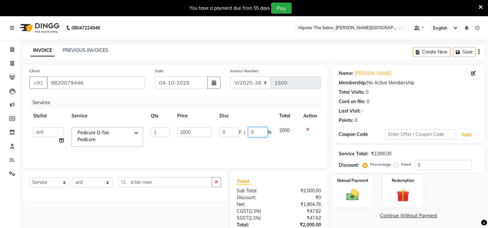
click at [256, 129] on input "0" at bounding box center [258, 132] width 20 height 10
type input "20"
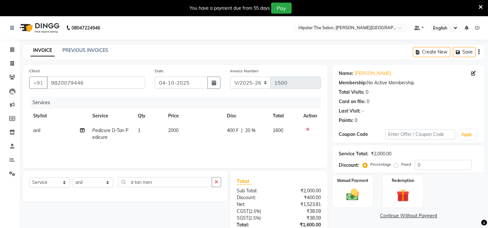
click at [282, 130] on span "1600" at bounding box center [278, 131] width 10 height 6
select select "85986"
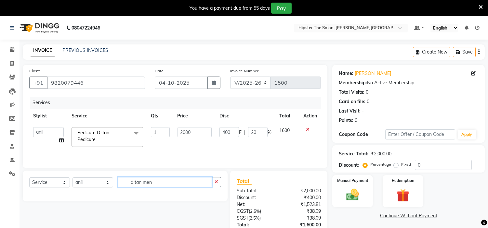
click at [143, 183] on input "d tan men" at bounding box center [165, 182] width 94 height 10
click at [145, 183] on input "dmen" at bounding box center [165, 182] width 94 height 10
type input "d"
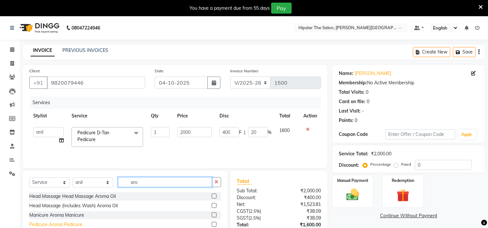
scroll to position [17, 0]
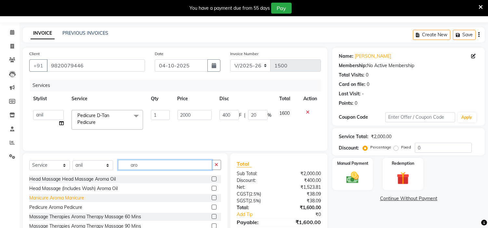
type input "aro"
click at [75, 197] on div "Manicure Aroma Manicure" at bounding box center [56, 198] width 55 height 7
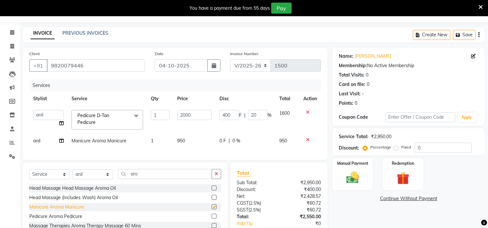
checkbox input "false"
click at [358, 172] on img at bounding box center [352, 178] width 21 height 15
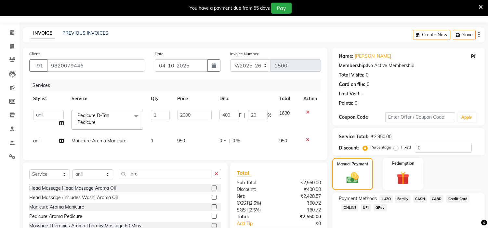
scroll to position [62, 0]
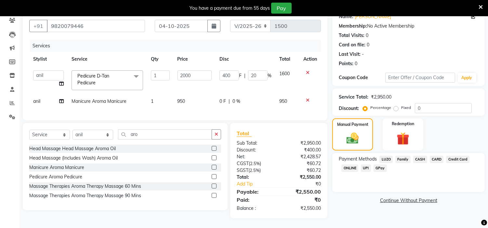
click at [380, 165] on span "GPay" at bounding box center [379, 168] width 13 height 7
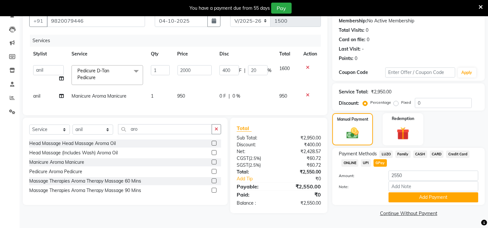
click at [416, 153] on span "CASH" at bounding box center [420, 154] width 14 height 7
click at [416, 196] on button "Add Payment" at bounding box center [433, 198] width 90 height 10
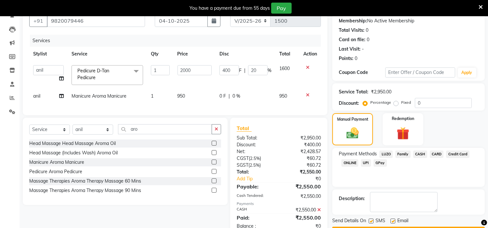
scroll to position [85, 0]
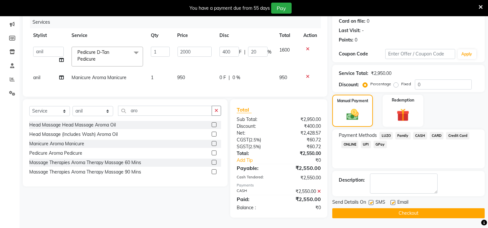
click at [383, 209] on button "Checkout" at bounding box center [408, 214] width 152 height 10
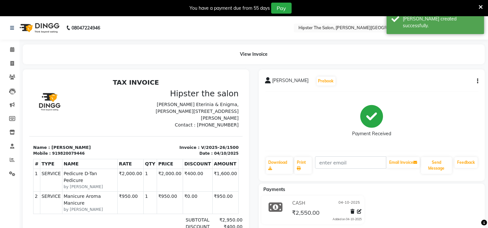
scroll to position [47, 0]
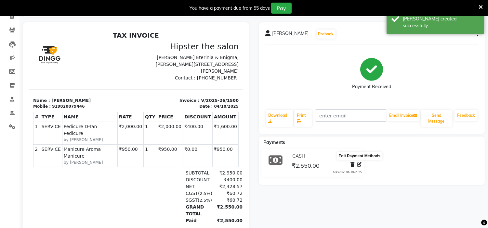
click at [358, 166] on icon at bounding box center [359, 165] width 5 height 5
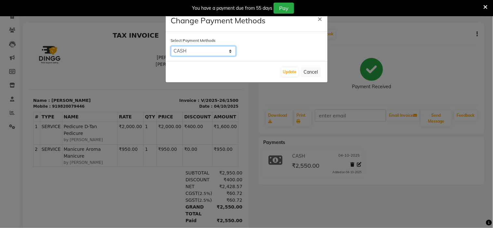
click at [231, 50] on select "LUZO Family CASH CARD Credit Card ONLINE UPI GPay" at bounding box center [203, 51] width 65 height 10
select select "2"
click at [171, 46] on select "LUZO Family CASH CARD Credit Card ONLINE UPI GPay" at bounding box center [203, 51] width 65 height 10
click at [284, 70] on button "Update" at bounding box center [289, 72] width 17 height 9
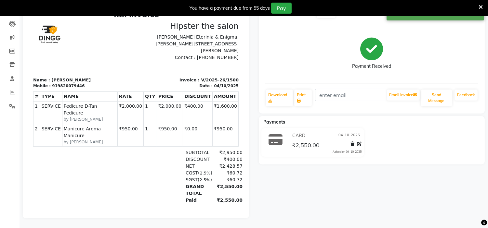
scroll to position [0, 0]
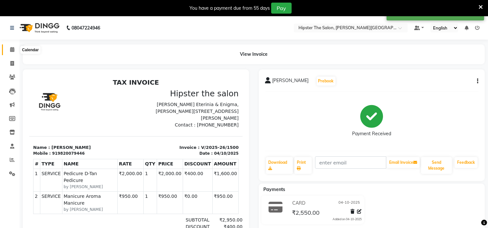
click at [10, 48] on icon at bounding box center [12, 49] width 4 height 5
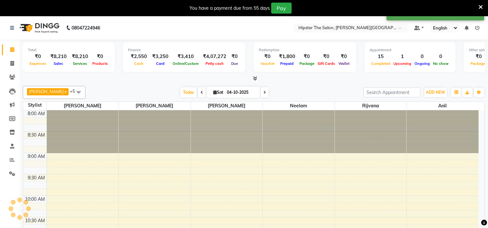
scroll to position [433, 0]
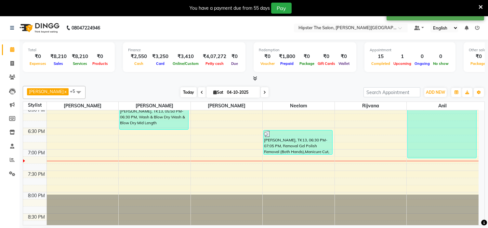
click at [183, 93] on span "Today" at bounding box center [188, 92] width 16 height 10
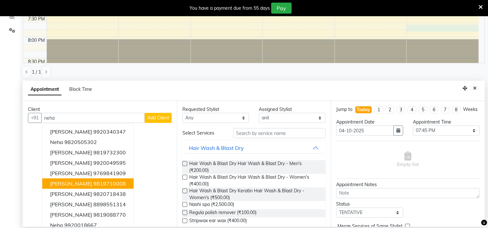
scroll to position [7, 0]
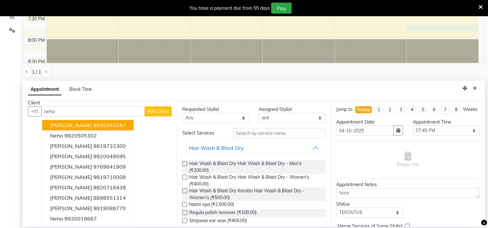
click at [85, 106] on div "Client" at bounding box center [100, 103] width 144 height 7
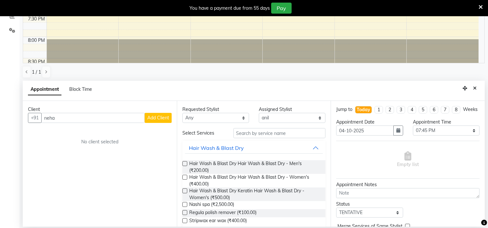
scroll to position [0, 0]
click at [79, 119] on input "neha" at bounding box center [92, 118] width 103 height 10
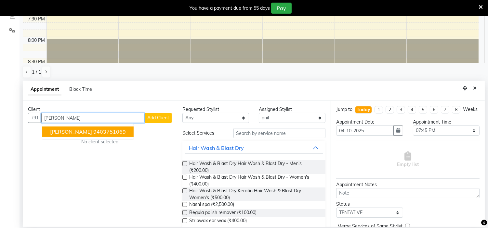
click at [96, 122] on input "[PERSON_NAME]" at bounding box center [92, 118] width 103 height 10
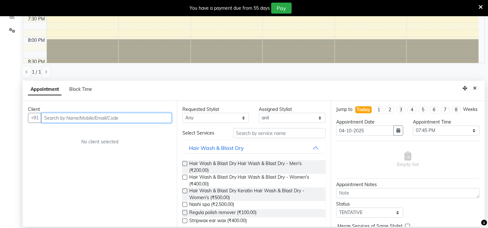
click at [73, 122] on input "text" at bounding box center [106, 118] width 130 height 10
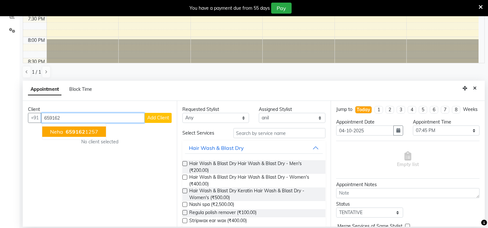
click at [70, 132] on span "659162" at bounding box center [76, 132] width 20 height 7
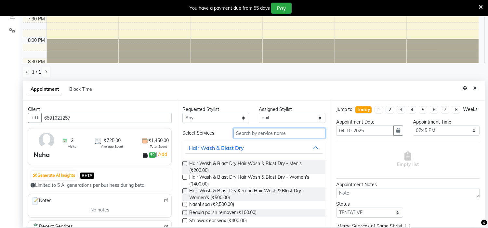
click at [274, 133] on input "text" at bounding box center [279, 133] width 92 height 10
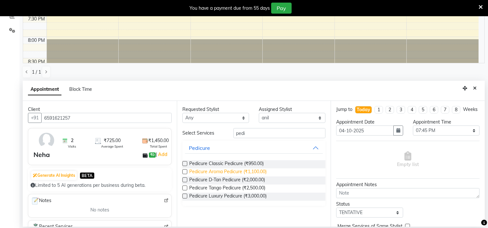
click at [240, 173] on span "Pedicure Aroma Pedicure (₹1,100.00)" at bounding box center [227, 173] width 77 height 8
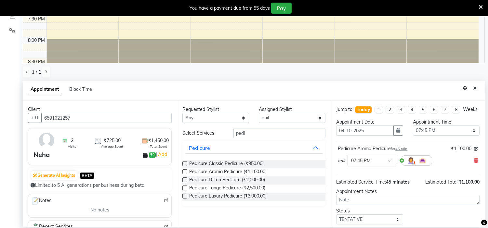
scroll to position [45, 0]
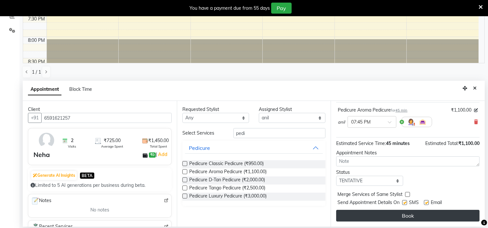
click at [398, 211] on button "Book" at bounding box center [407, 216] width 143 height 12
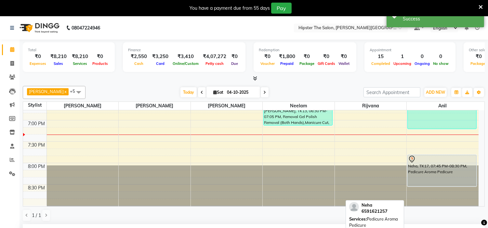
scroll to position [462, 0]
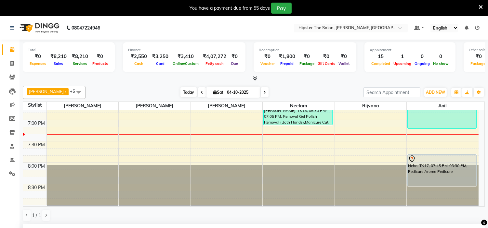
click at [180, 92] on span "Today" at bounding box center [188, 92] width 16 height 10
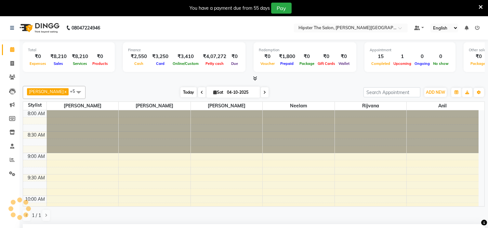
scroll to position [464, 0]
